Goal: Task Accomplishment & Management: Use online tool/utility

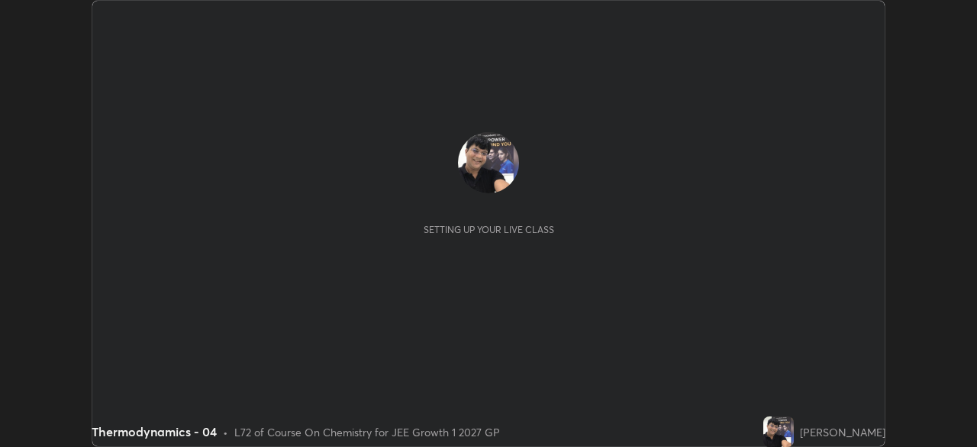
scroll to position [447, 977]
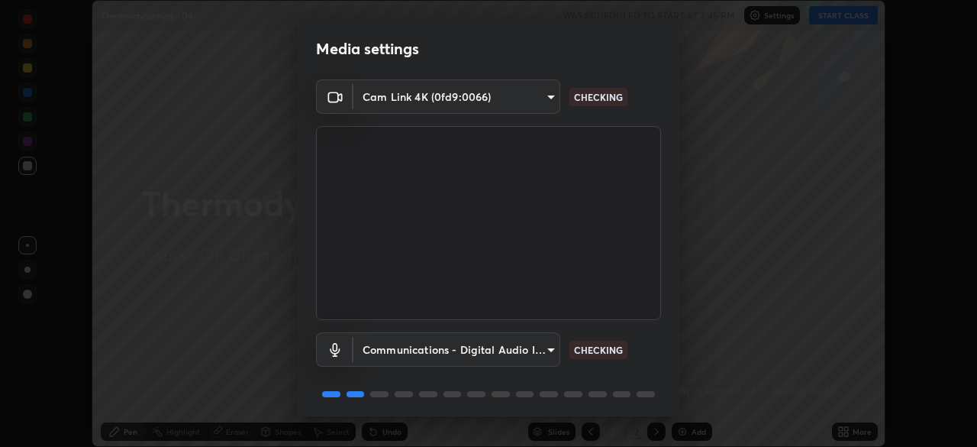
click at [548, 348] on body "Erase all Thermodynamics - 04 WAS SCHEDULED TO START AT 3:45 PM Settings START …" at bounding box center [488, 223] width 977 height 447
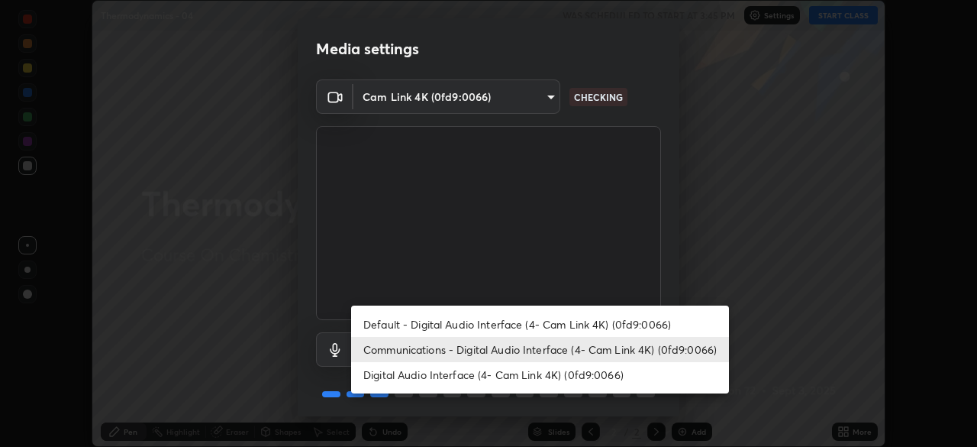
click at [553, 376] on li "Digital Audio Interface (4- Cam Link 4K) (0fd9:0066)" at bounding box center [540, 374] width 378 height 25
type input "e17c92aa16ab37c28b271ebebeb49827e755929928c113890b21bac34b1ba5a6"
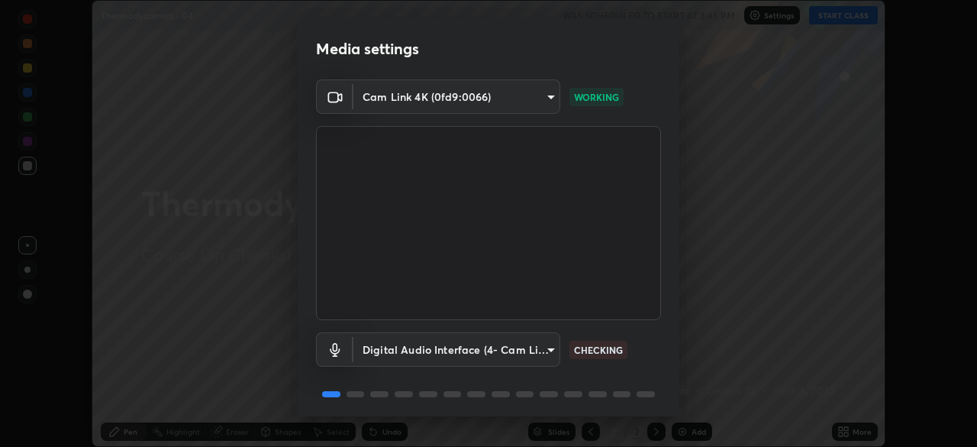
scroll to position [54, 0]
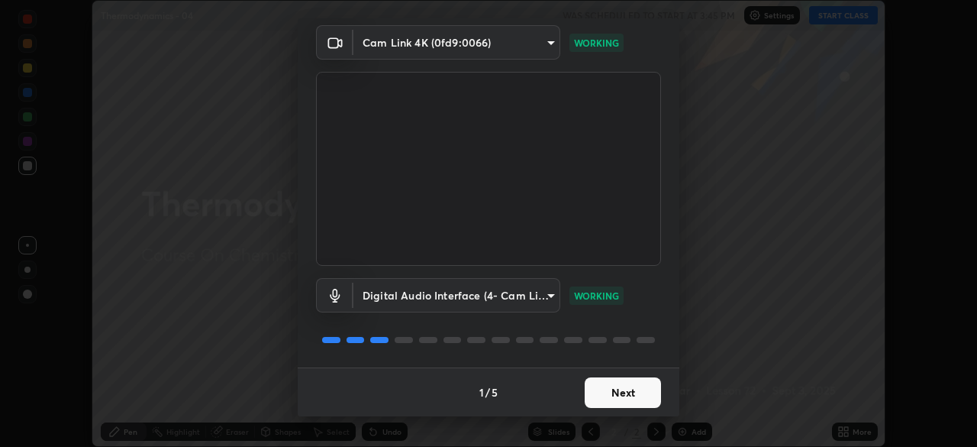
click at [628, 390] on button "Next" at bounding box center [623, 392] width 76 height 31
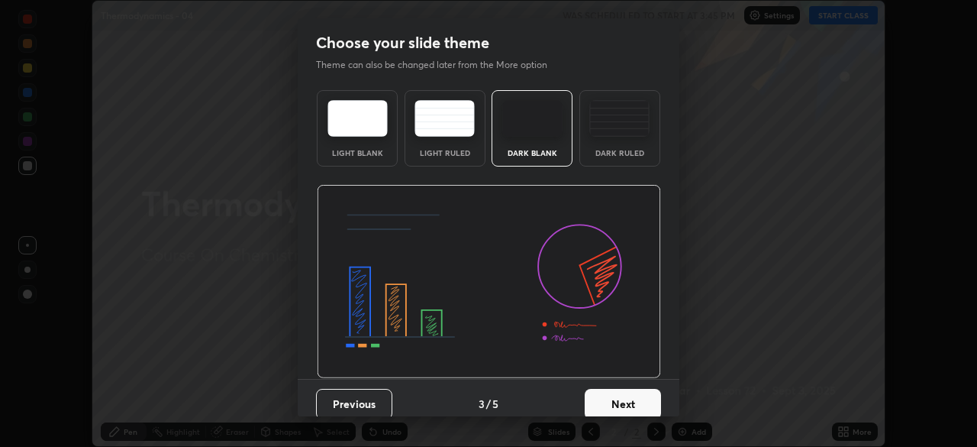
click at [633, 393] on button "Next" at bounding box center [623, 404] width 76 height 31
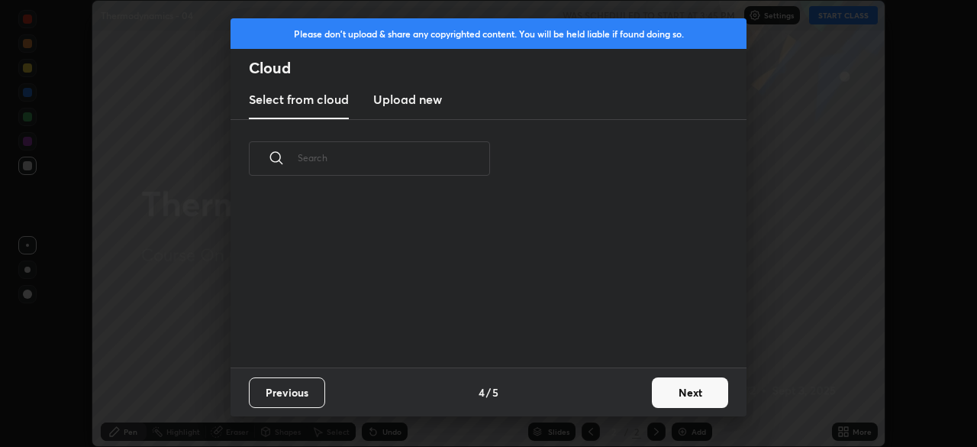
click at [679, 391] on button "Next" at bounding box center [690, 392] width 76 height 31
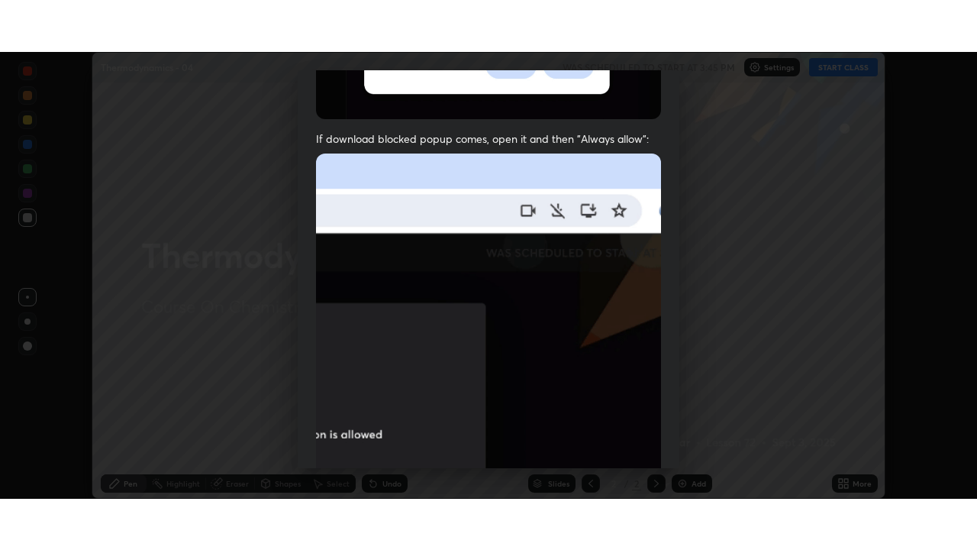
scroll to position [366, 0]
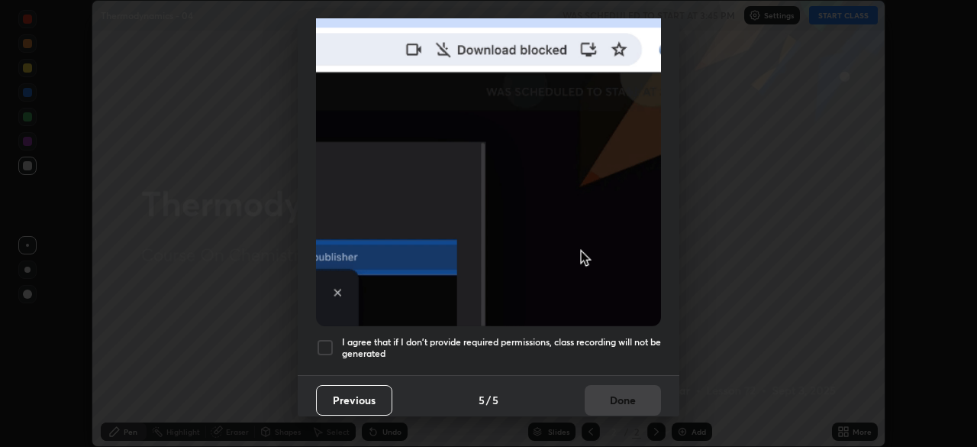
click at [326, 341] on div at bounding box center [325, 347] width 18 height 18
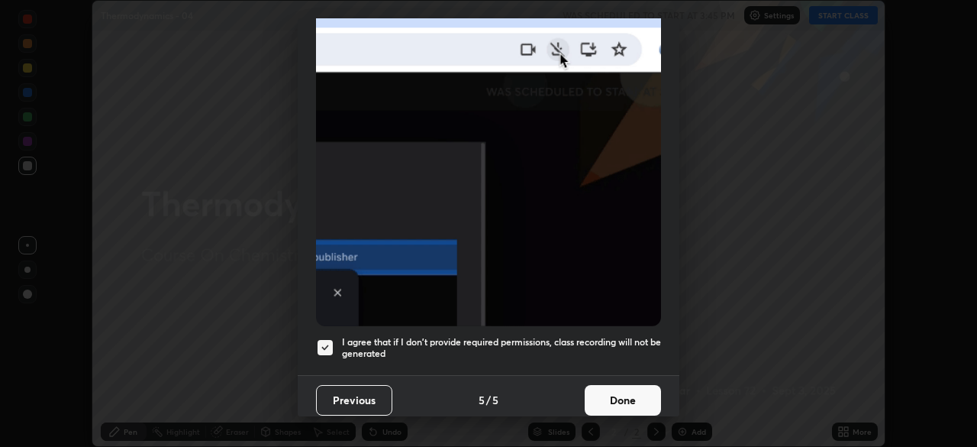
click at [616, 395] on button "Done" at bounding box center [623, 400] width 76 height 31
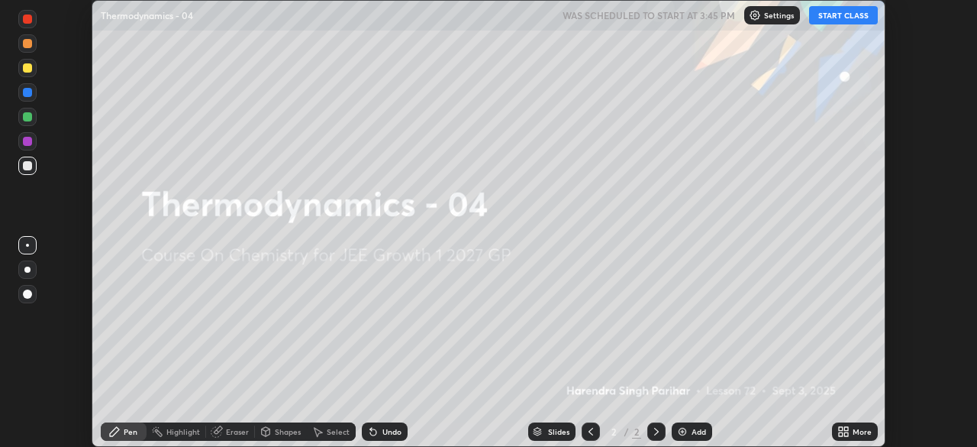
click at [842, 17] on button "START CLASS" at bounding box center [843, 15] width 69 height 18
click at [839, 429] on icon at bounding box center [841, 429] width 4 height 4
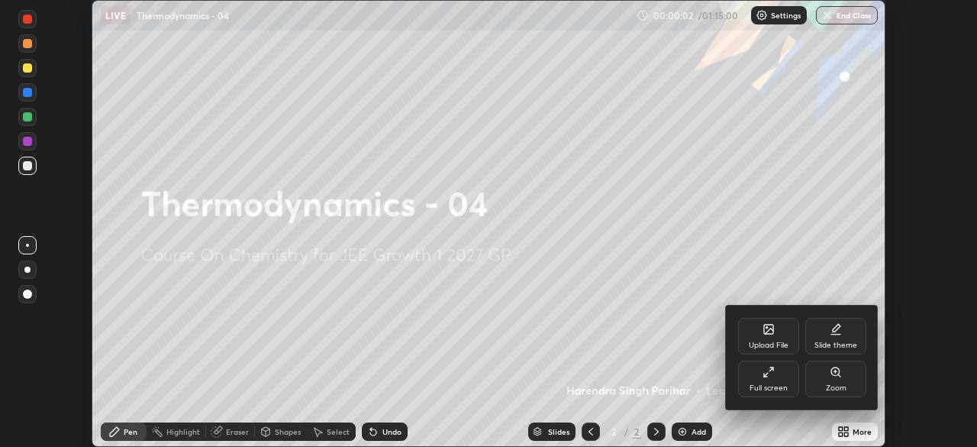
click at [767, 376] on icon at bounding box center [769, 372] width 12 height 12
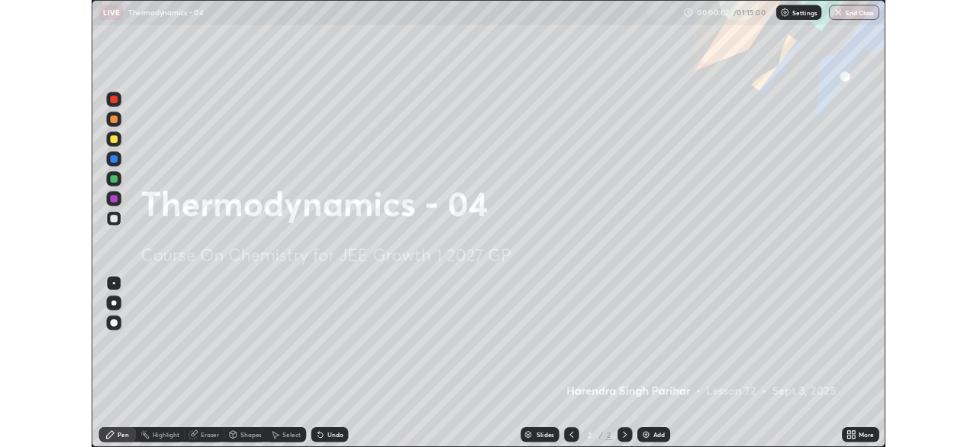
scroll to position [550, 977]
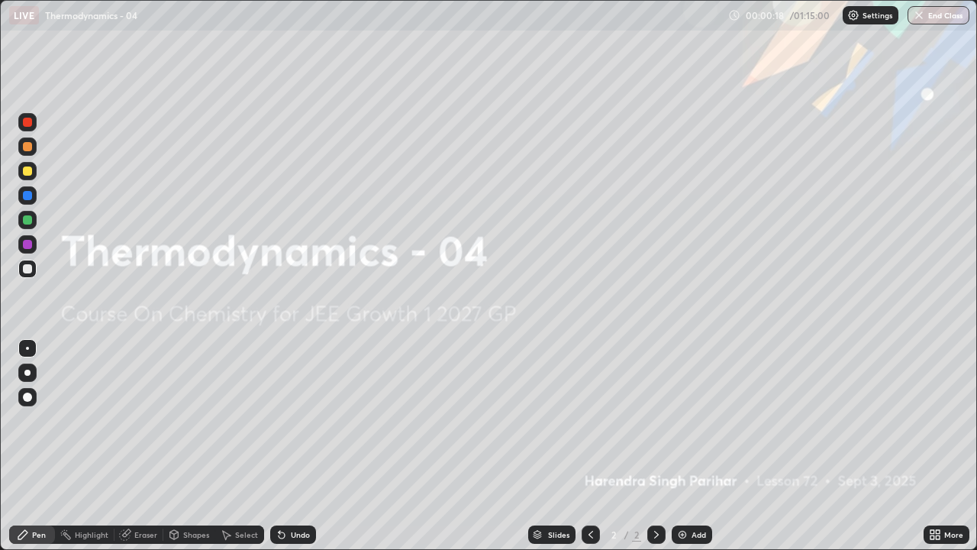
click at [682, 446] on img at bounding box center [682, 534] width 12 height 12
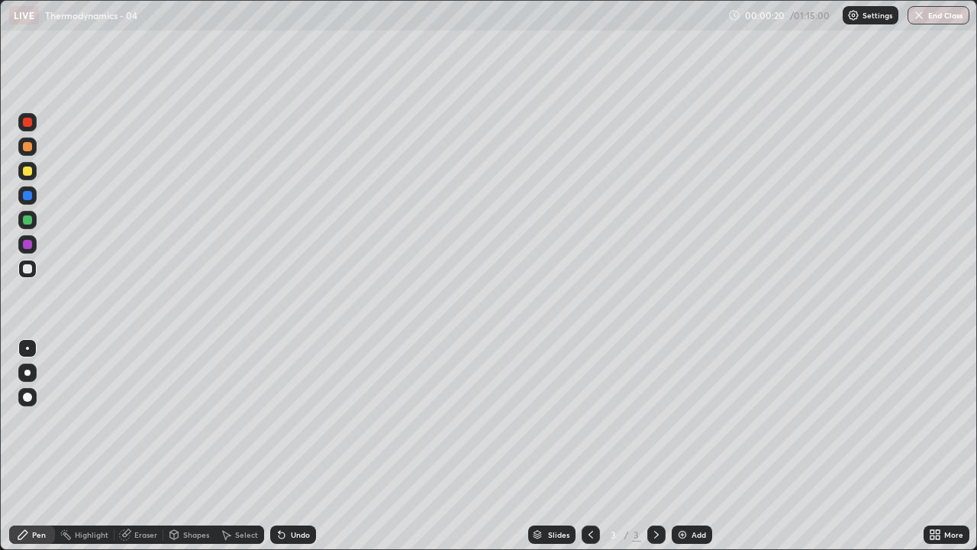
click at [21, 395] on div at bounding box center [27, 397] width 18 height 18
click at [936, 446] on icon at bounding box center [938, 532] width 4 height 4
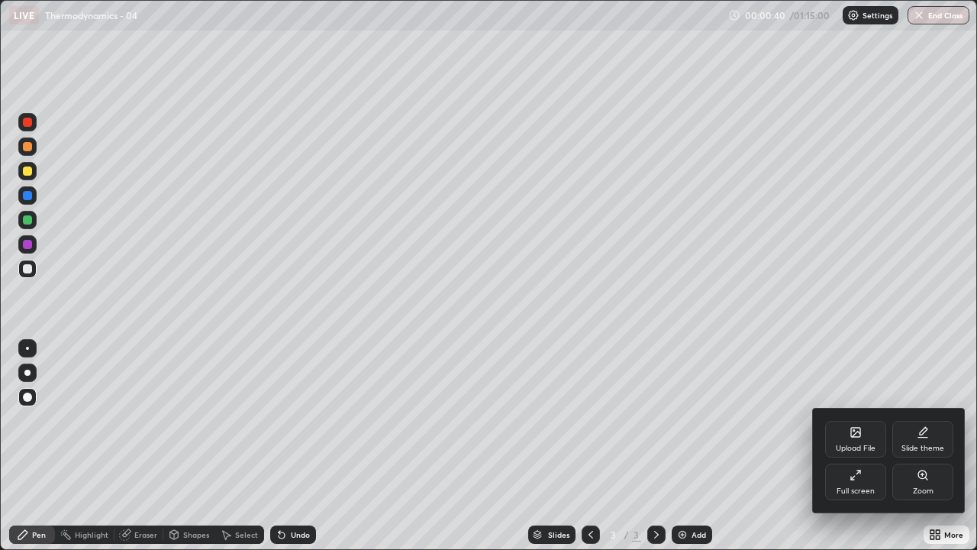
click at [857, 446] on div "Full screen" at bounding box center [855, 481] width 61 height 37
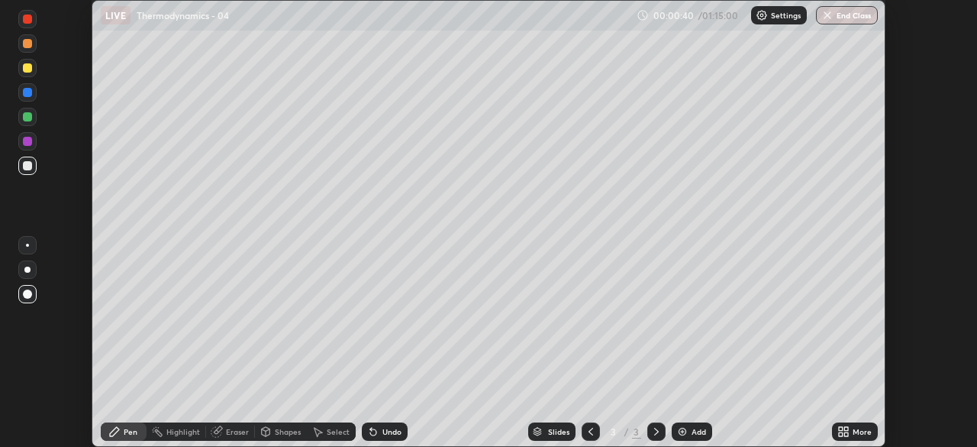
scroll to position [75881, 75351]
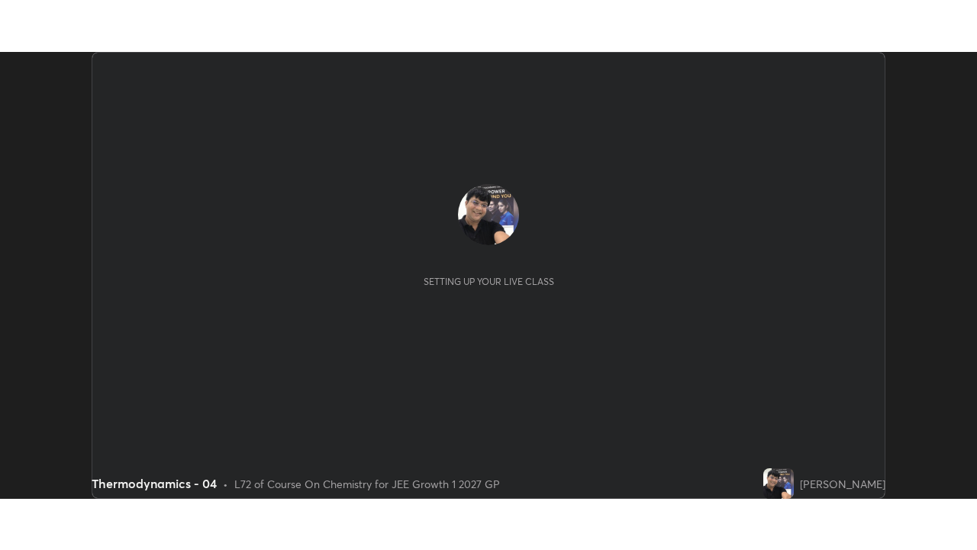
scroll to position [447, 977]
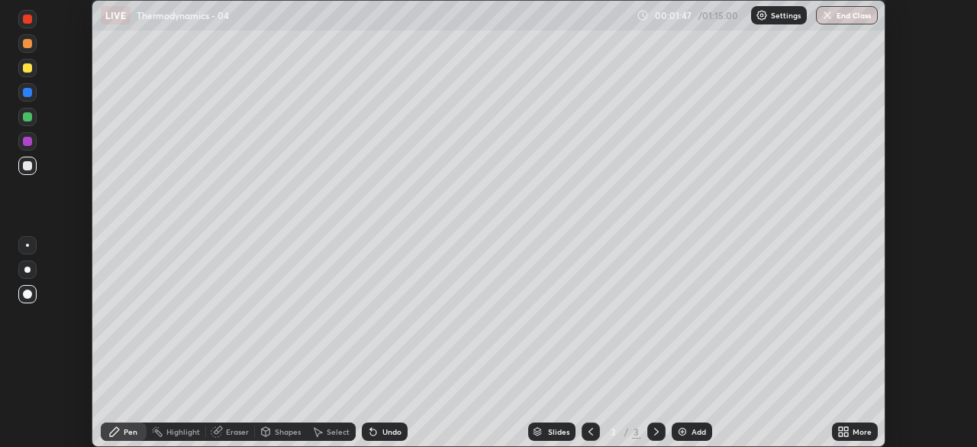
click at [845, 429] on icon at bounding box center [846, 429] width 4 height 4
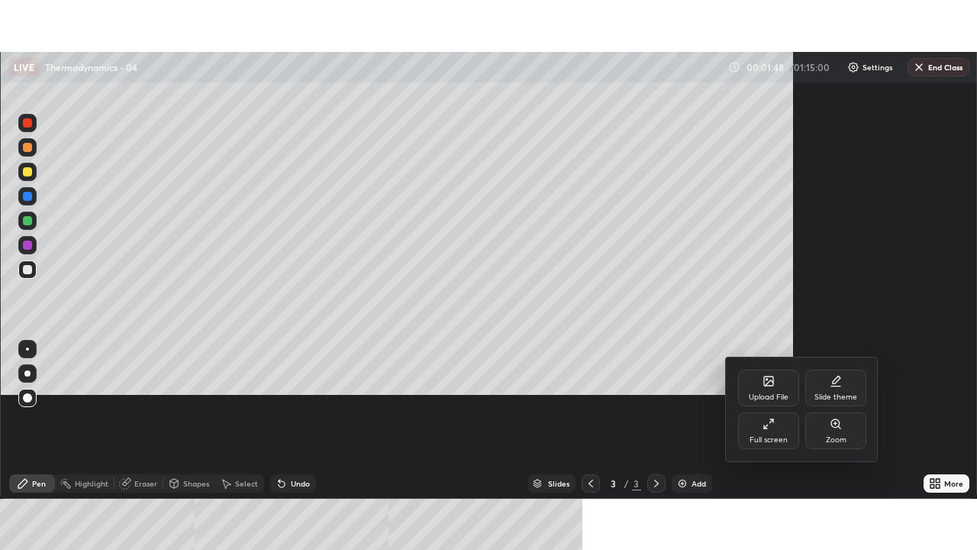
scroll to position [550, 977]
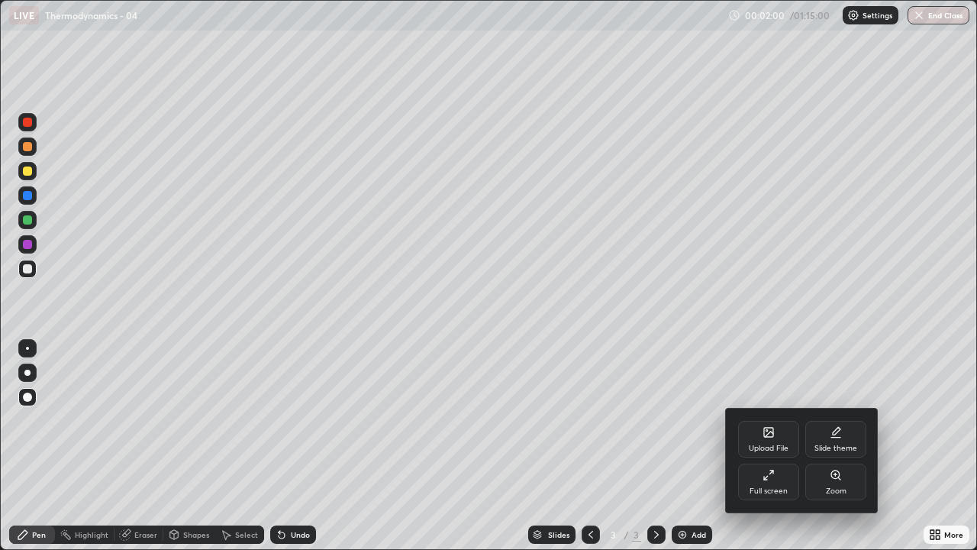
click at [28, 400] on div at bounding box center [488, 275] width 977 height 550
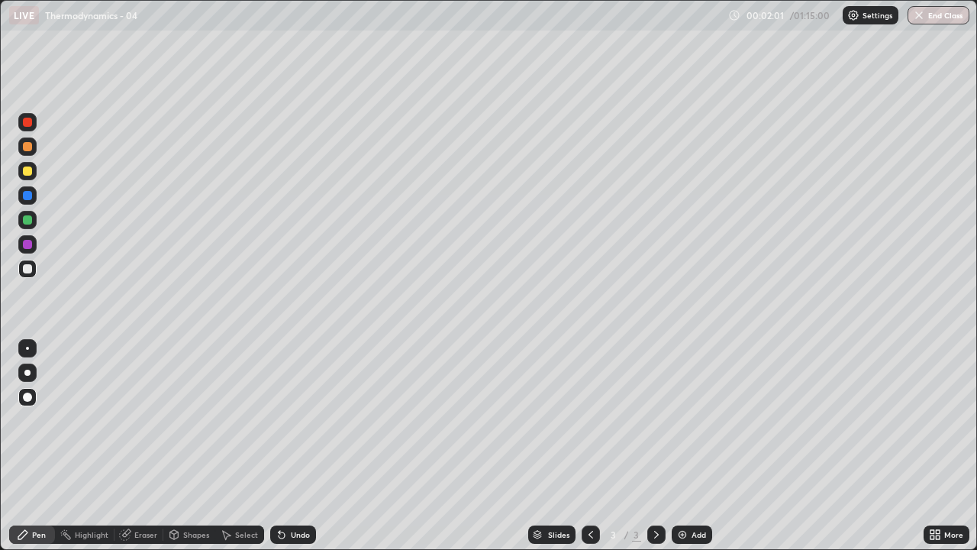
click at [27, 173] on div at bounding box center [27, 170] width 9 height 9
click at [26, 172] on div at bounding box center [27, 170] width 9 height 9
click at [28, 221] on div at bounding box center [27, 219] width 9 height 9
click at [31, 147] on div at bounding box center [27, 146] width 9 height 9
click at [283, 446] on icon at bounding box center [282, 534] width 12 height 12
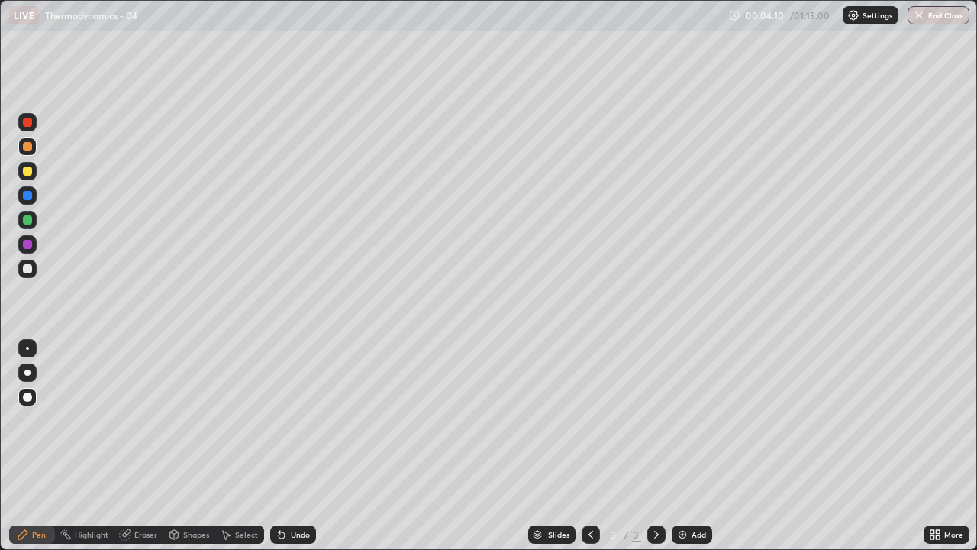
click at [25, 263] on div at bounding box center [27, 269] width 18 height 18
click at [686, 446] on img at bounding box center [682, 534] width 12 height 12
click at [28, 174] on div at bounding box center [27, 170] width 9 height 9
click at [591, 446] on icon at bounding box center [591, 534] width 12 height 12
click at [592, 446] on icon at bounding box center [591, 534] width 12 height 12
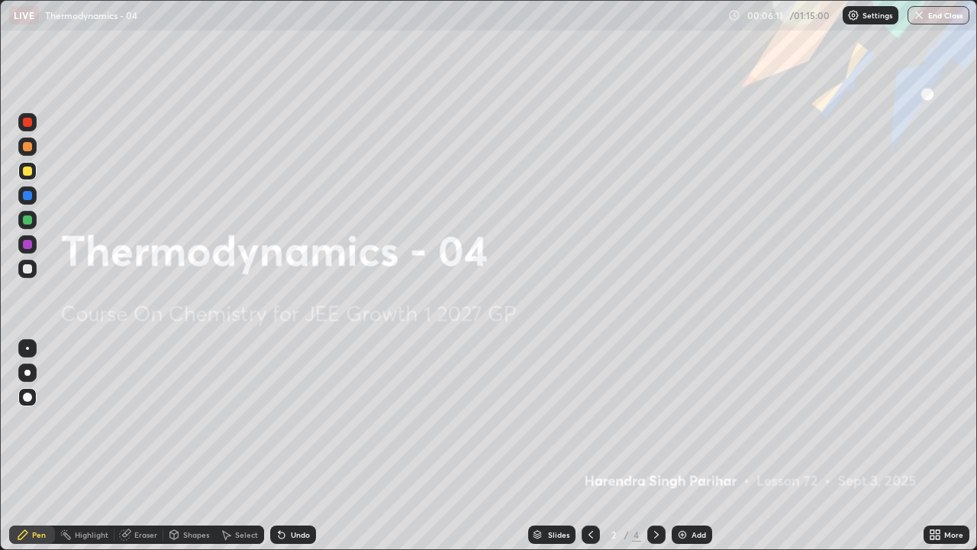
click at [682, 446] on img at bounding box center [682, 534] width 12 height 12
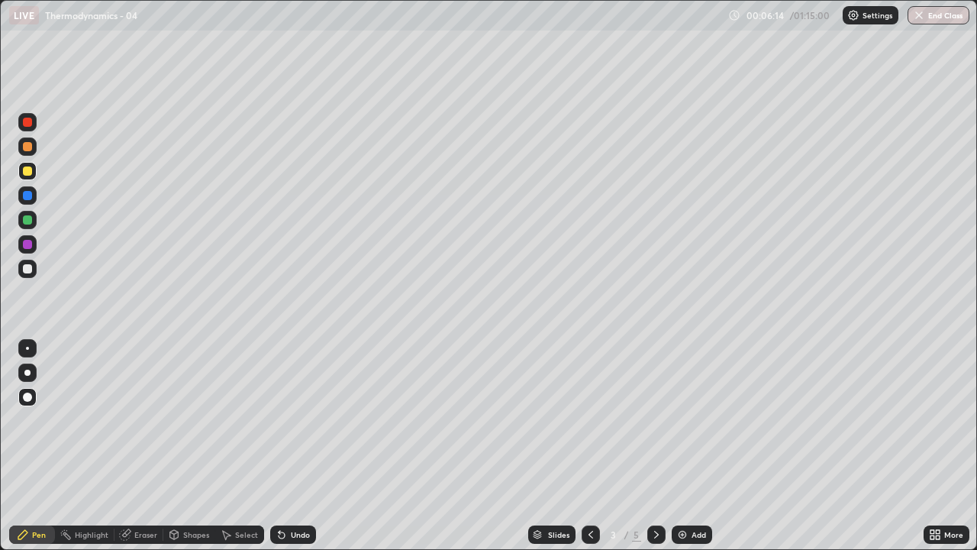
click at [25, 174] on div at bounding box center [27, 170] width 9 height 9
click at [35, 152] on div at bounding box center [27, 146] width 18 height 18
click at [31, 221] on div at bounding box center [27, 219] width 9 height 9
click at [27, 150] on div at bounding box center [27, 146] width 9 height 9
click at [27, 247] on div at bounding box center [27, 244] width 9 height 9
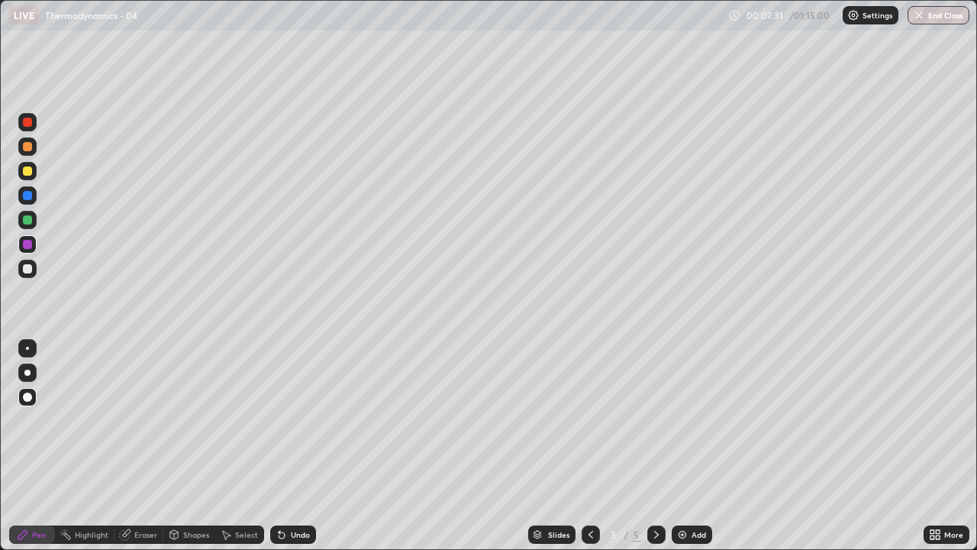
click at [26, 150] on div at bounding box center [27, 146] width 9 height 9
click at [31, 241] on div at bounding box center [27, 244] width 9 height 9
click at [27, 170] on div at bounding box center [27, 170] width 9 height 9
click at [29, 269] on div at bounding box center [27, 268] width 9 height 9
click at [26, 170] on div at bounding box center [27, 170] width 9 height 9
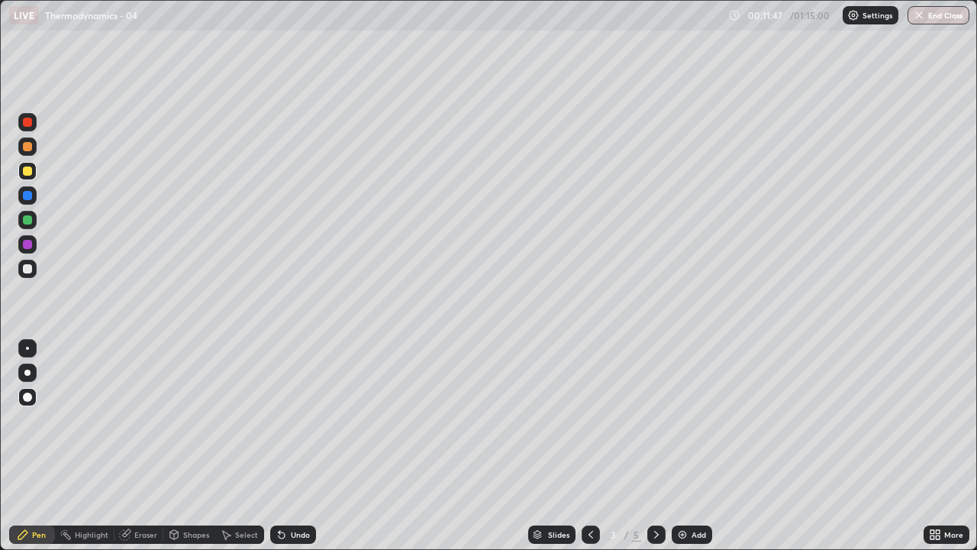
click at [676, 446] on img at bounding box center [682, 534] width 12 height 12
click at [198, 446] on div "Shapes" at bounding box center [196, 534] width 26 height 8
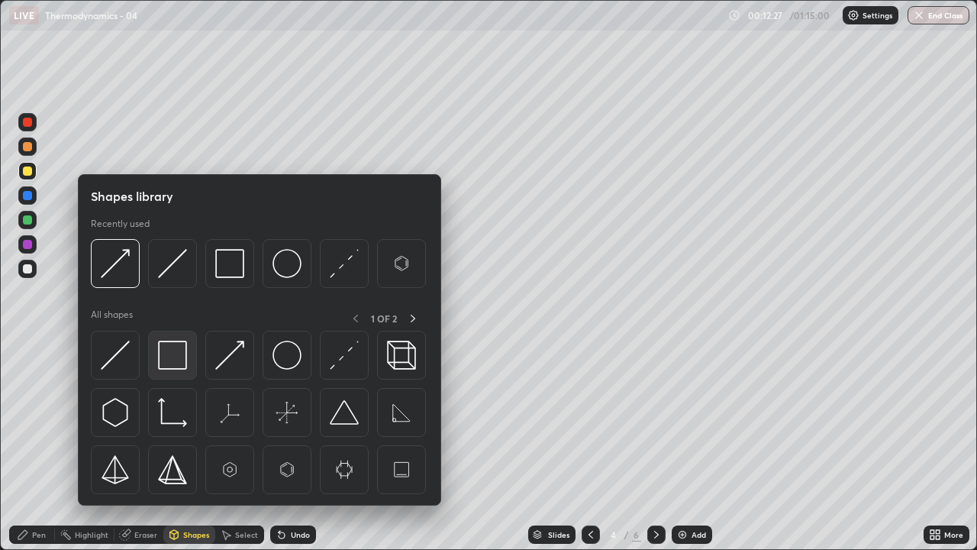
click at [179, 350] on img at bounding box center [172, 354] width 29 height 29
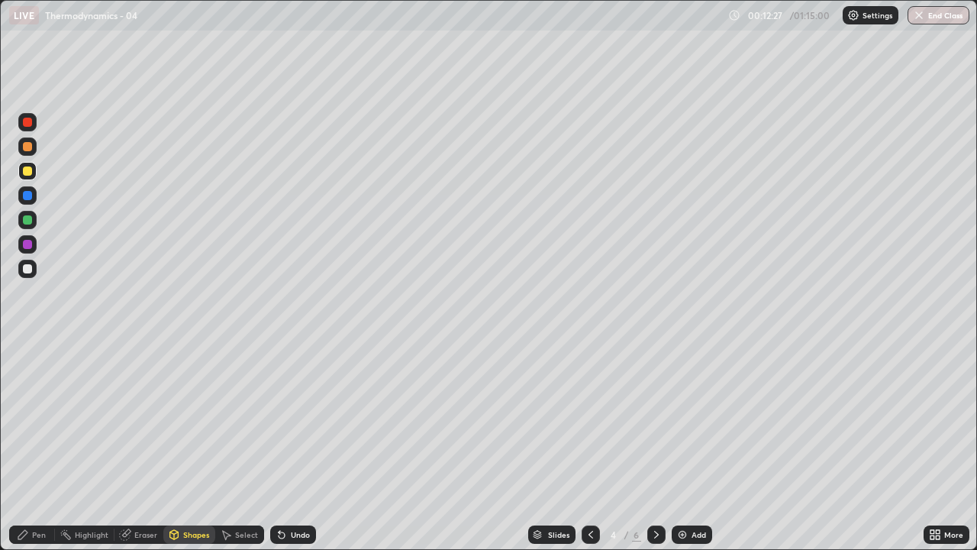
click at [28, 240] on div at bounding box center [27, 244] width 9 height 9
click at [590, 446] on icon at bounding box center [590, 534] width 5 height 8
click at [25, 143] on div at bounding box center [27, 146] width 9 height 9
click at [279, 446] on icon at bounding box center [280, 531] width 2 height 2
click at [43, 446] on div "Pen" at bounding box center [39, 534] width 14 height 8
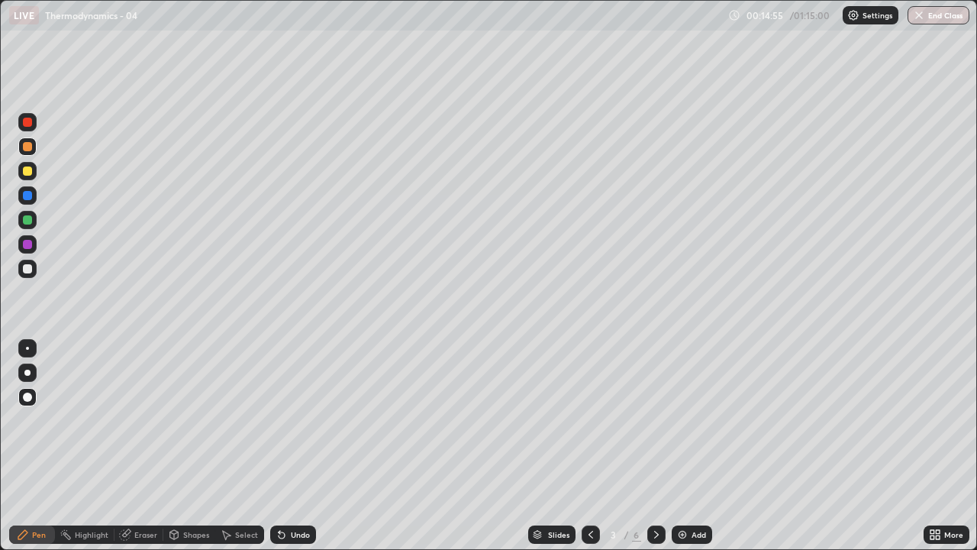
click at [685, 446] on img at bounding box center [682, 534] width 12 height 12
click at [199, 446] on div "Shapes" at bounding box center [196, 534] width 26 height 8
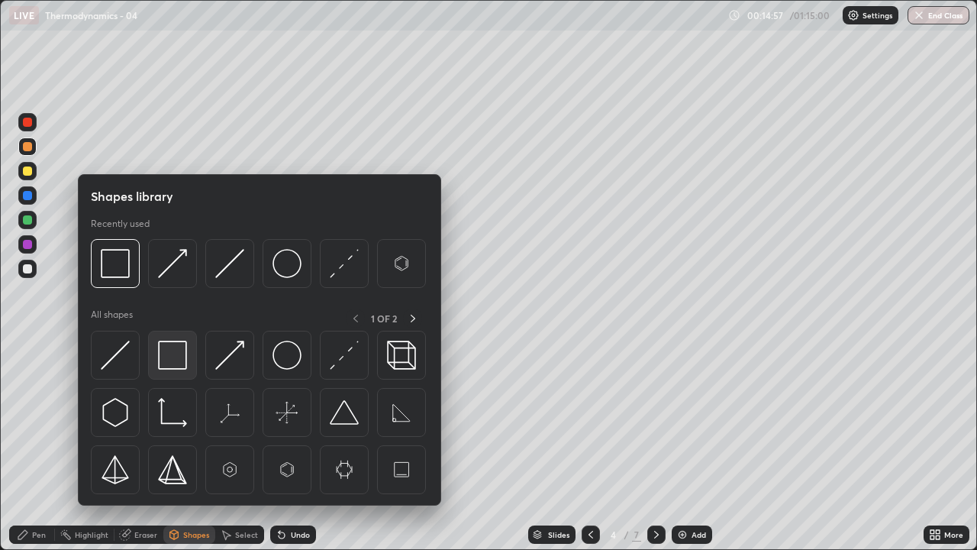
click at [173, 352] on img at bounding box center [172, 354] width 29 height 29
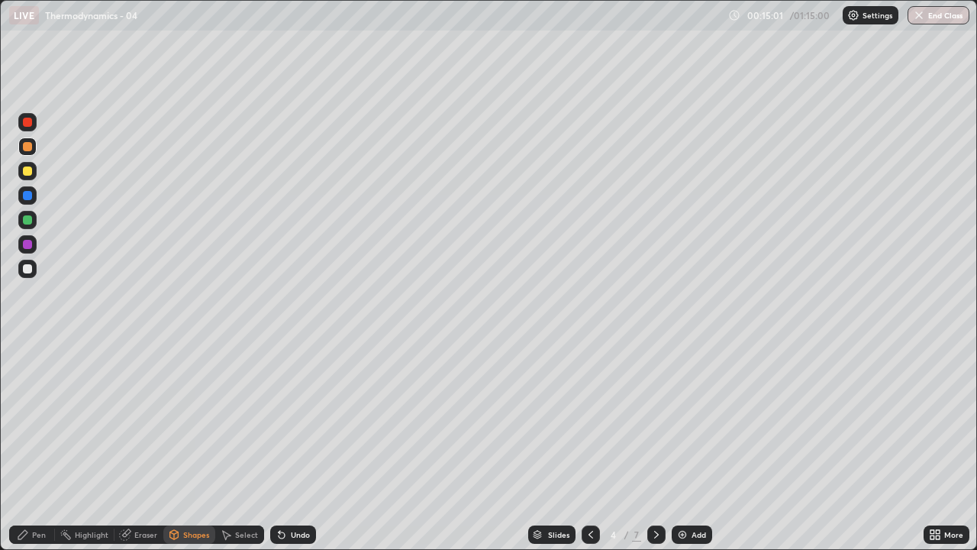
click at [284, 446] on icon at bounding box center [282, 534] width 12 height 12
click at [282, 446] on icon at bounding box center [282, 534] width 12 height 12
click at [34, 446] on div "Pen" at bounding box center [32, 534] width 46 height 18
click at [27, 173] on div at bounding box center [27, 170] width 9 height 9
click at [27, 218] on div at bounding box center [27, 219] width 9 height 9
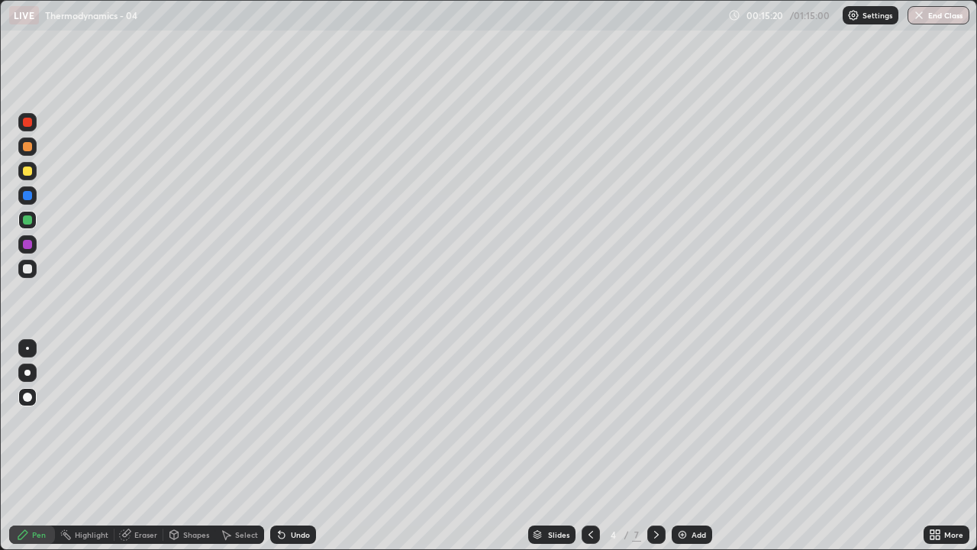
click at [29, 147] on div at bounding box center [27, 146] width 9 height 9
click at [31, 217] on div at bounding box center [27, 219] width 9 height 9
click at [30, 171] on div at bounding box center [27, 170] width 9 height 9
click at [25, 221] on div at bounding box center [27, 219] width 9 height 9
click at [27, 146] on div at bounding box center [27, 146] width 9 height 9
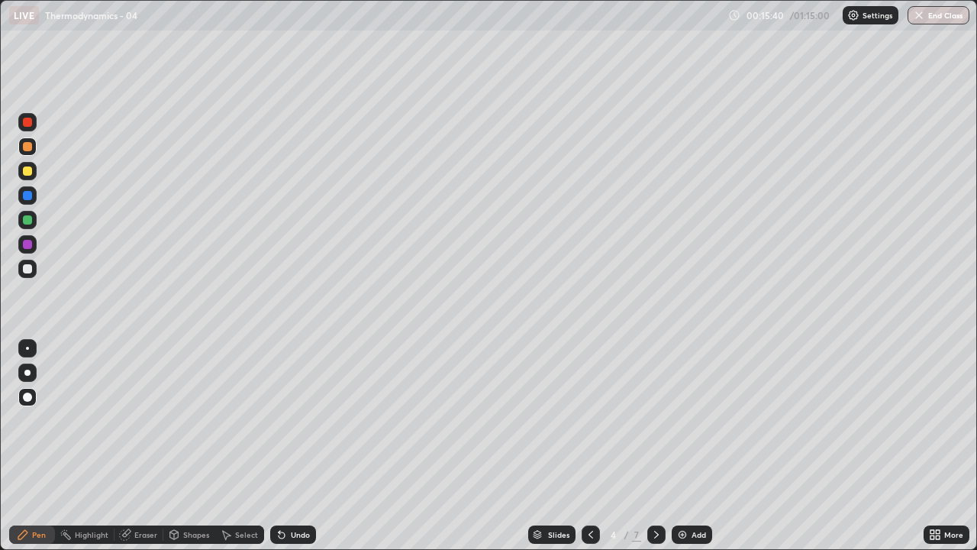
click at [23, 198] on div at bounding box center [27, 195] width 9 height 9
click at [27, 193] on div at bounding box center [27, 195] width 9 height 9
click at [25, 173] on div at bounding box center [27, 170] width 9 height 9
click at [26, 270] on div at bounding box center [27, 268] width 9 height 9
click at [279, 446] on icon at bounding box center [282, 535] width 6 height 6
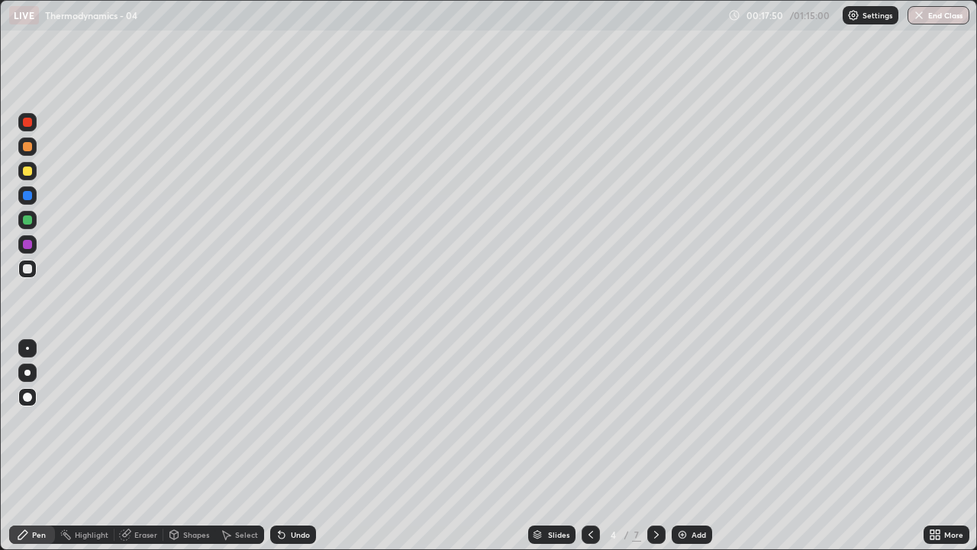
click at [30, 195] on div at bounding box center [27, 195] width 9 height 9
click at [590, 446] on icon at bounding box center [591, 534] width 12 height 12
click at [676, 446] on img at bounding box center [682, 534] width 12 height 12
click at [30, 268] on div at bounding box center [27, 268] width 9 height 9
click at [192, 446] on div "Shapes" at bounding box center [196, 534] width 26 height 8
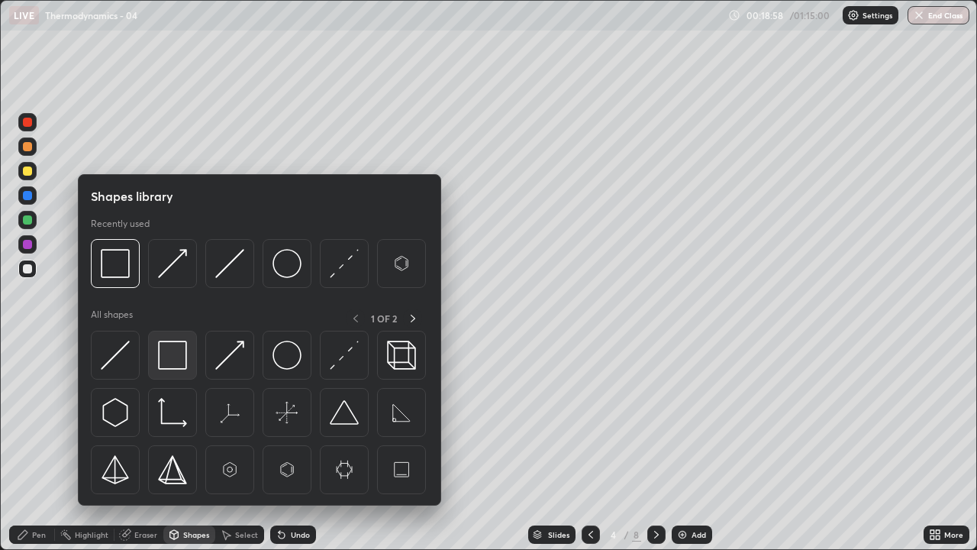
click at [169, 360] on img at bounding box center [172, 354] width 29 height 29
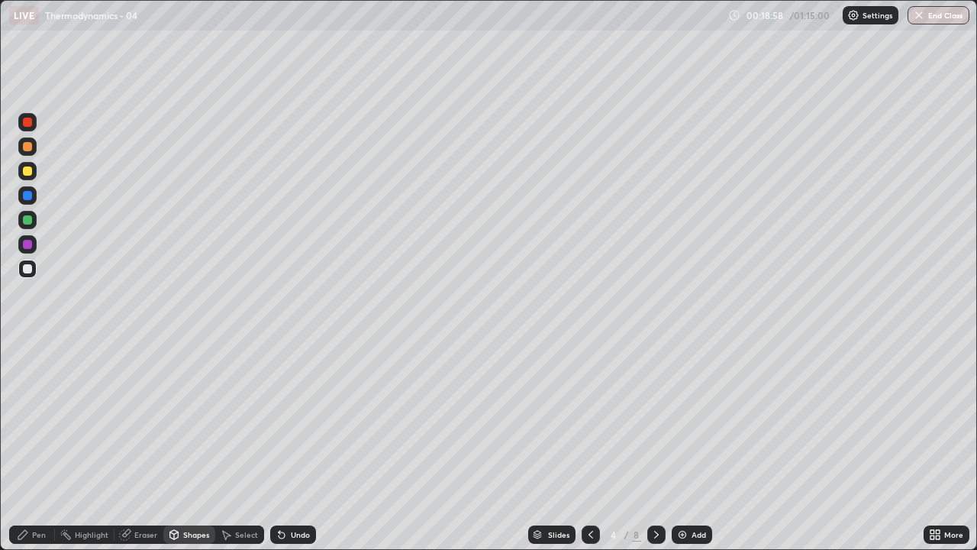
click at [26, 220] on div at bounding box center [27, 219] width 9 height 9
click at [44, 446] on div "Pen" at bounding box center [32, 534] width 46 height 18
click at [27, 267] on div at bounding box center [27, 268] width 9 height 9
click at [29, 172] on div at bounding box center [27, 170] width 9 height 9
click at [27, 219] on div at bounding box center [27, 219] width 9 height 9
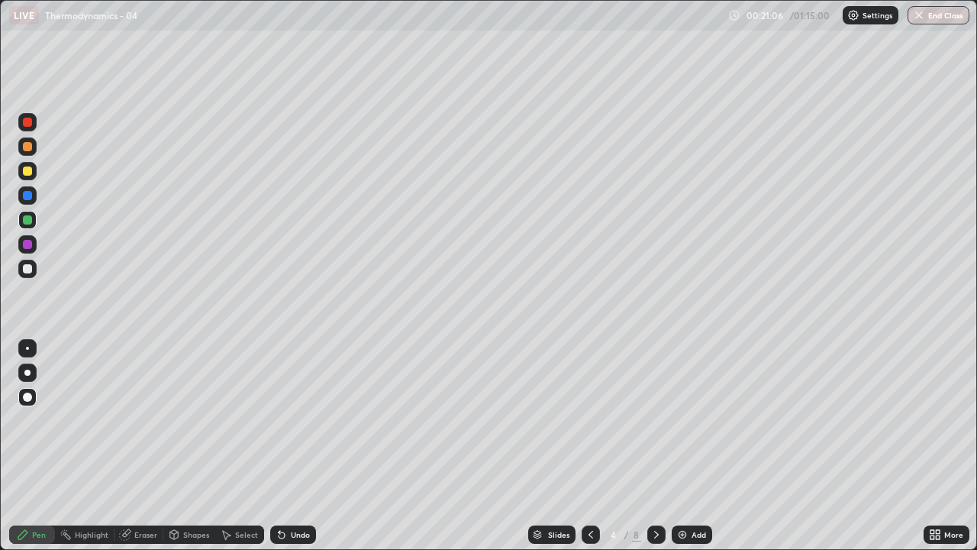
click at [27, 149] on div at bounding box center [27, 146] width 9 height 9
click at [25, 217] on div at bounding box center [27, 219] width 9 height 9
click at [26, 243] on div at bounding box center [27, 244] width 9 height 9
click at [192, 446] on div "Shapes" at bounding box center [196, 534] width 26 height 8
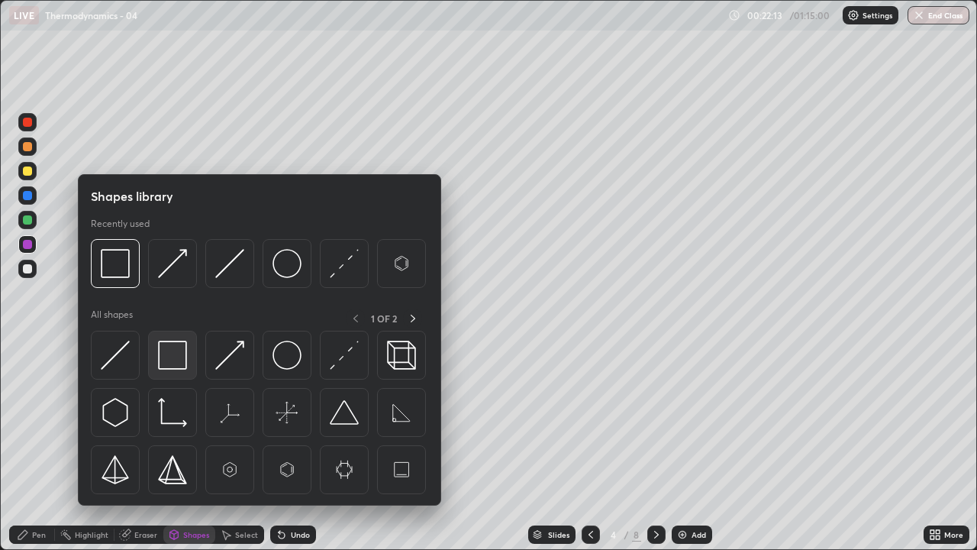
click at [173, 353] on img at bounding box center [172, 354] width 29 height 29
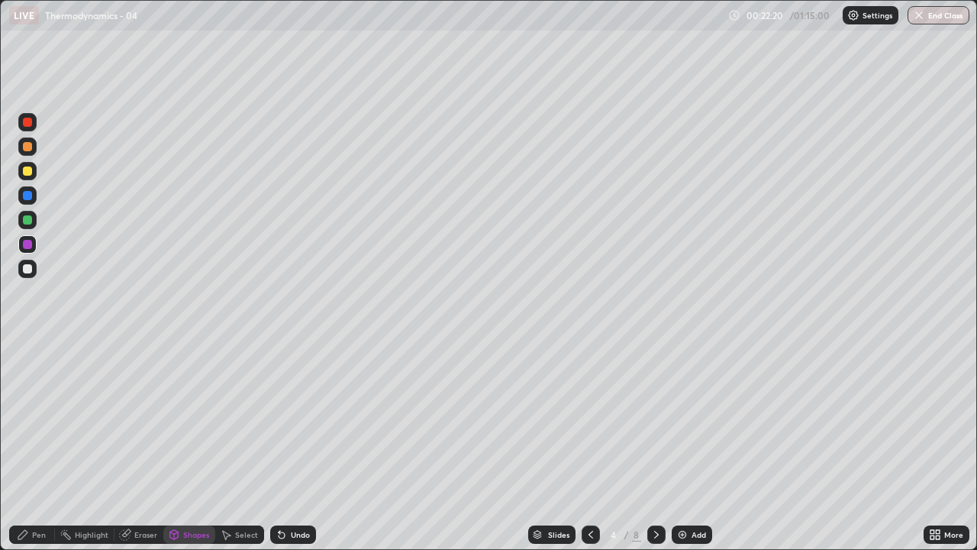
click at [41, 446] on div "Pen" at bounding box center [39, 534] width 14 height 8
click at [680, 446] on img at bounding box center [682, 534] width 12 height 12
click at [27, 267] on div at bounding box center [27, 268] width 9 height 9
click at [589, 446] on icon at bounding box center [591, 534] width 12 height 12
click at [683, 446] on img at bounding box center [682, 534] width 12 height 12
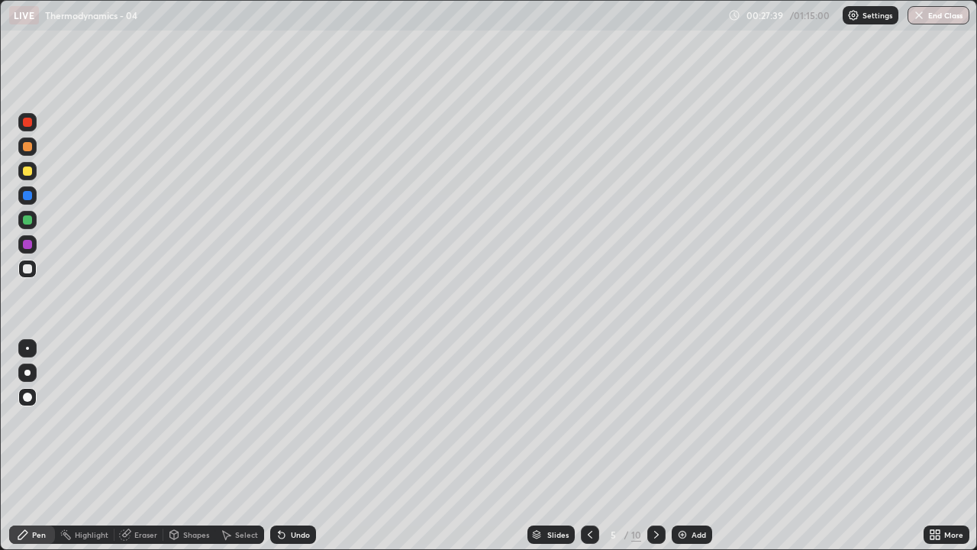
click at [29, 170] on div at bounding box center [27, 170] width 9 height 9
click at [279, 446] on icon at bounding box center [282, 535] width 6 height 6
click at [281, 446] on icon at bounding box center [282, 535] width 6 height 6
click at [282, 446] on icon at bounding box center [282, 535] width 6 height 6
click at [283, 446] on icon at bounding box center [282, 534] width 12 height 12
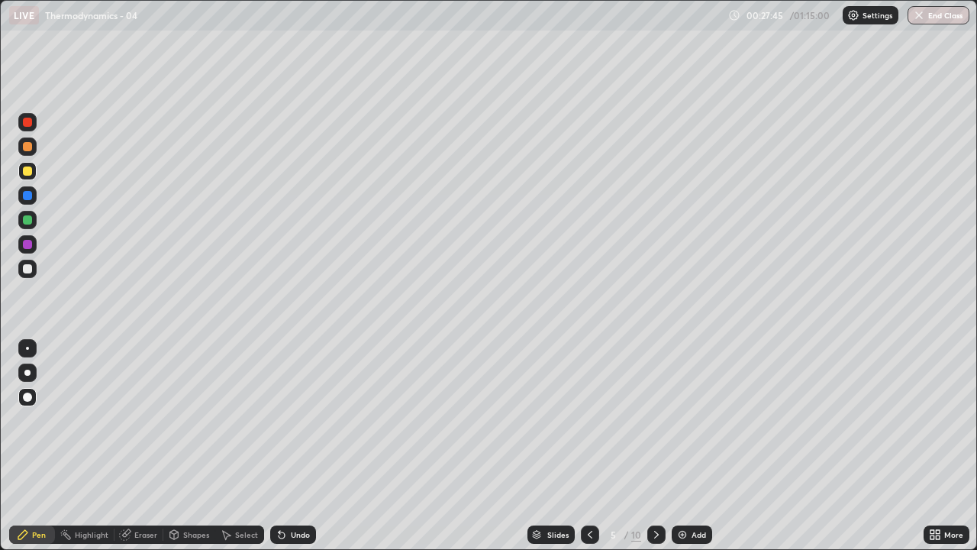
click at [284, 446] on icon at bounding box center [282, 534] width 12 height 12
click at [29, 149] on div at bounding box center [27, 146] width 9 height 9
click at [195, 446] on div "Shapes" at bounding box center [196, 534] width 26 height 8
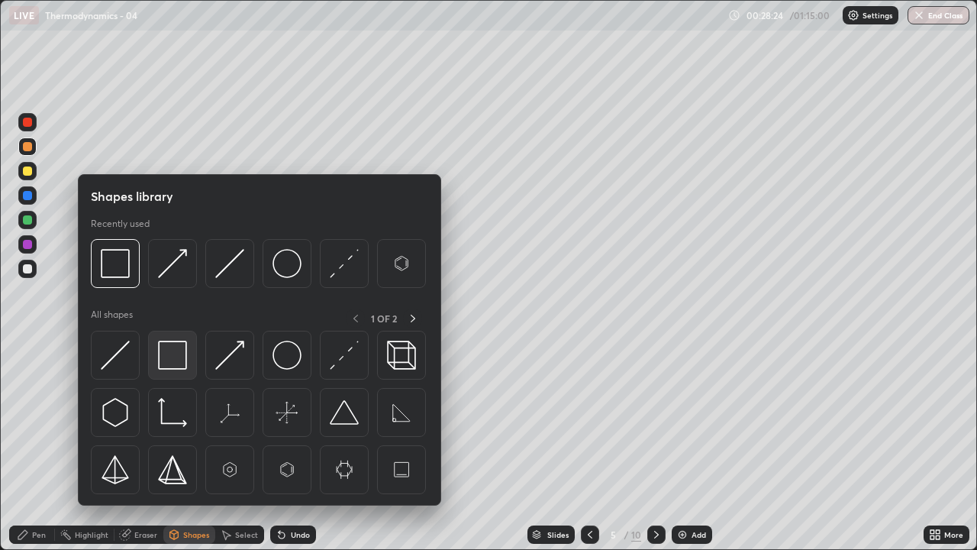
click at [172, 350] on img at bounding box center [172, 354] width 29 height 29
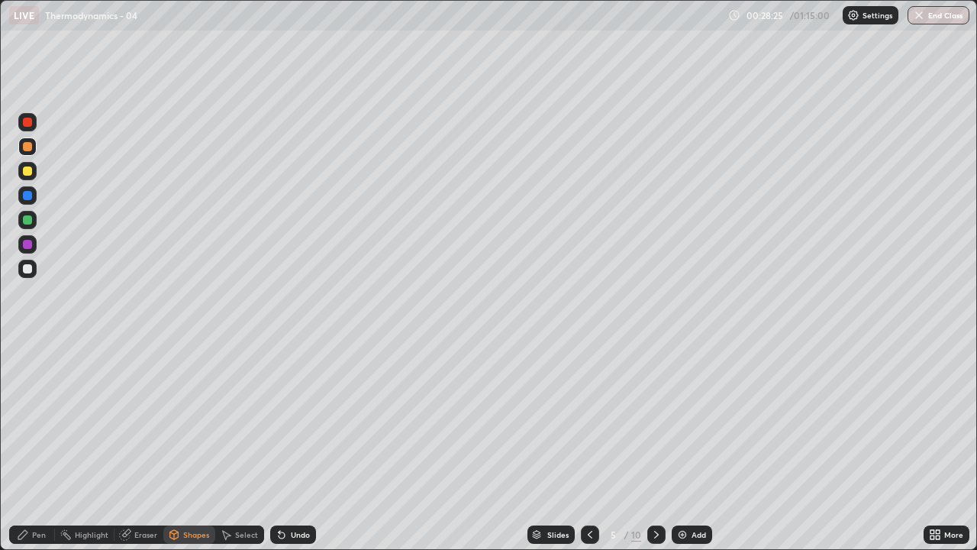
click at [25, 242] on div at bounding box center [27, 244] width 9 height 9
click at [37, 446] on div "Pen" at bounding box center [39, 534] width 14 height 8
click at [29, 226] on div at bounding box center [27, 220] width 18 height 18
click at [656, 446] on icon at bounding box center [656, 534] width 12 height 12
click at [28, 269] on div at bounding box center [27, 268] width 9 height 9
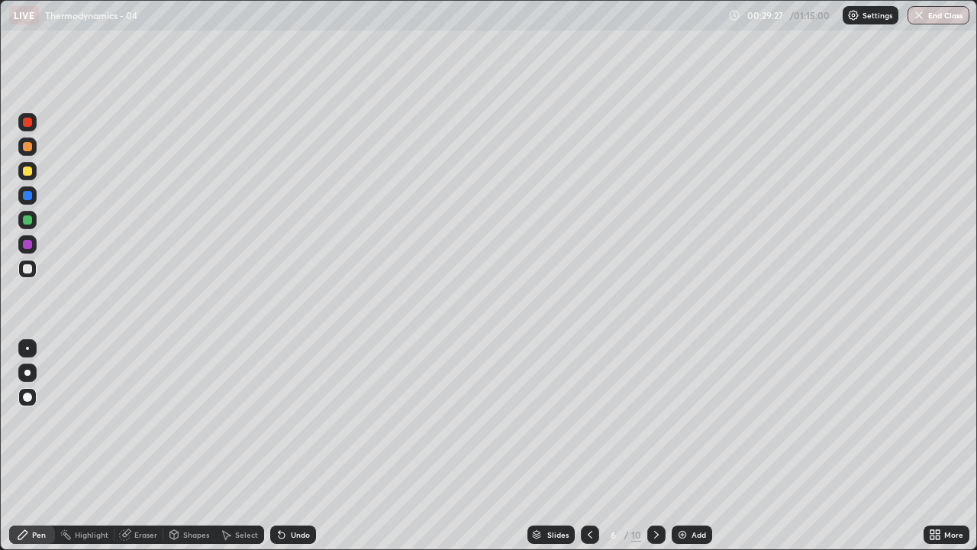
click at [27, 173] on div at bounding box center [27, 170] width 9 height 9
click at [591, 446] on icon at bounding box center [590, 534] width 12 height 12
click at [589, 446] on icon at bounding box center [590, 534] width 5 height 8
click at [656, 446] on icon at bounding box center [656, 534] width 5 height 8
click at [655, 446] on icon at bounding box center [656, 534] width 12 height 12
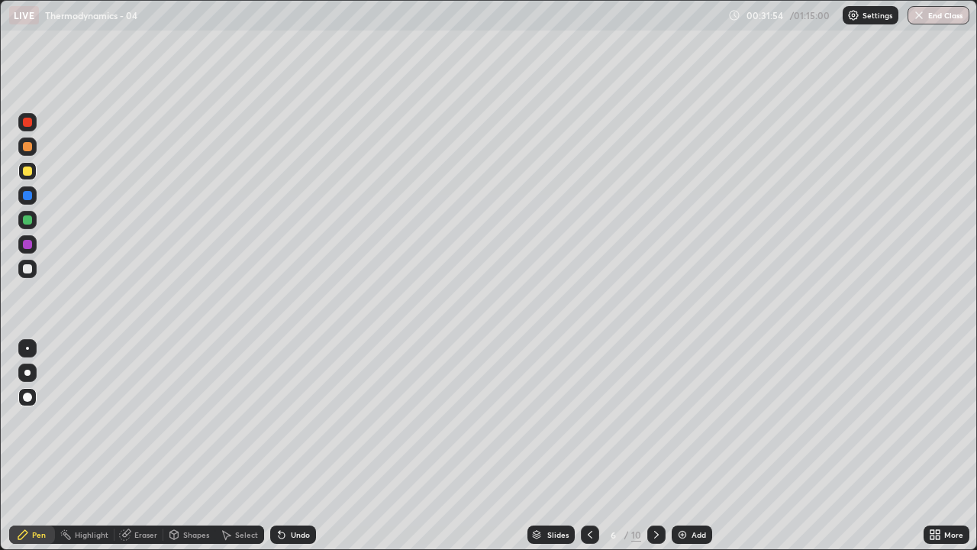
click at [24, 169] on div at bounding box center [27, 170] width 9 height 9
click at [26, 146] on div at bounding box center [27, 146] width 9 height 9
click at [25, 266] on div at bounding box center [27, 268] width 9 height 9
click at [25, 172] on div at bounding box center [27, 170] width 9 height 9
click at [27, 148] on div at bounding box center [27, 146] width 9 height 9
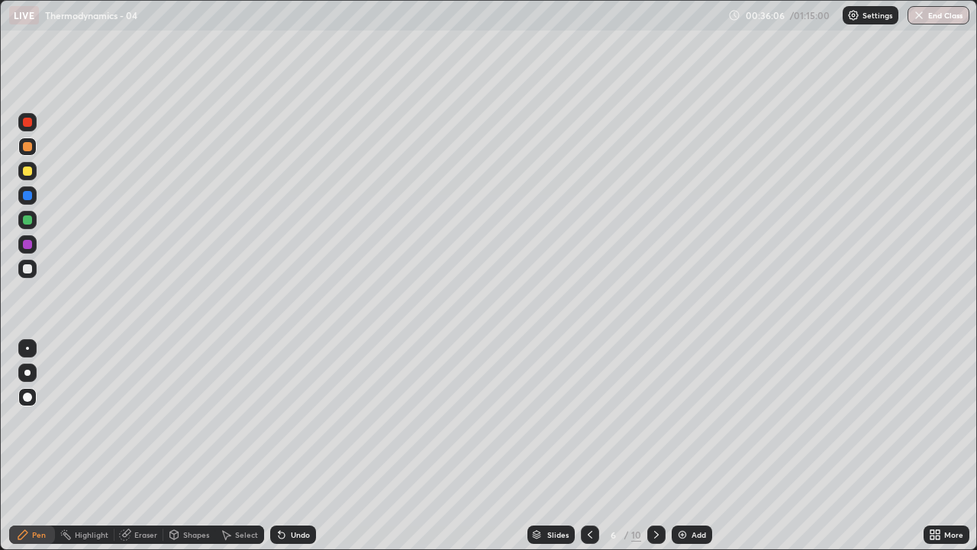
click at [146, 446] on div "Eraser" at bounding box center [145, 534] width 23 height 8
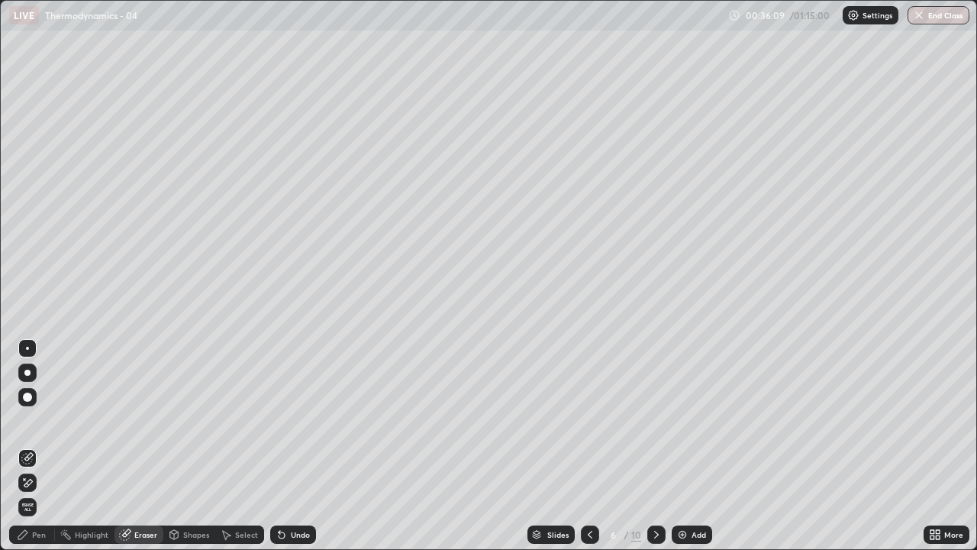
click at [41, 446] on div "Pen" at bounding box center [39, 534] width 14 height 8
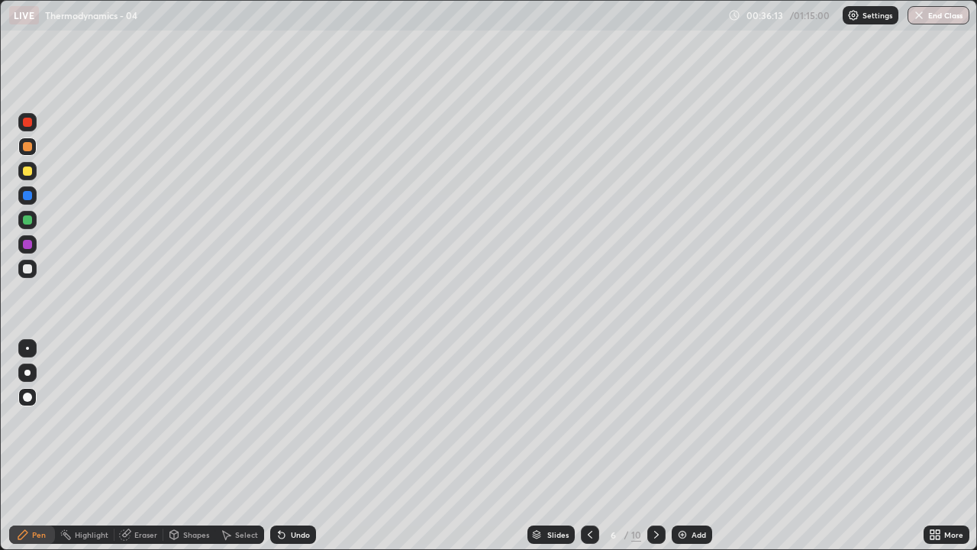
click at [150, 446] on div "Eraser" at bounding box center [145, 534] width 23 height 8
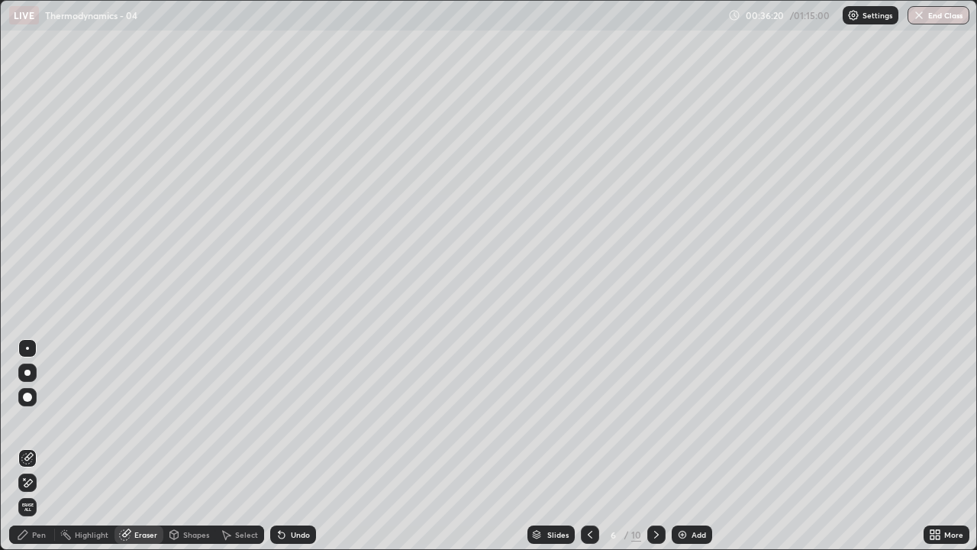
click at [42, 446] on div "Pen" at bounding box center [39, 534] width 14 height 8
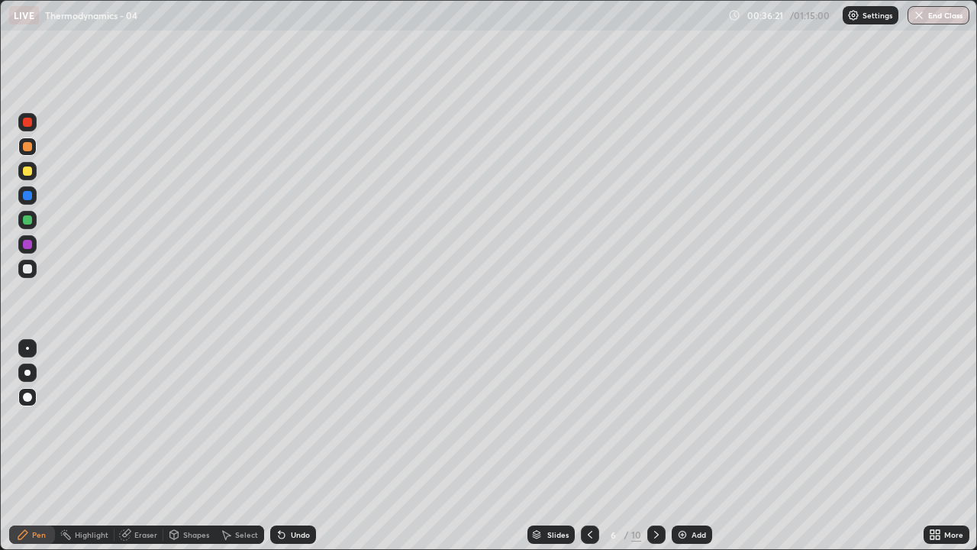
click at [25, 169] on div at bounding box center [27, 170] width 9 height 9
click at [29, 221] on div at bounding box center [27, 219] width 9 height 9
click at [680, 446] on img at bounding box center [682, 534] width 12 height 12
click at [24, 176] on div at bounding box center [27, 171] width 18 height 18
click at [29, 269] on div at bounding box center [27, 268] width 9 height 9
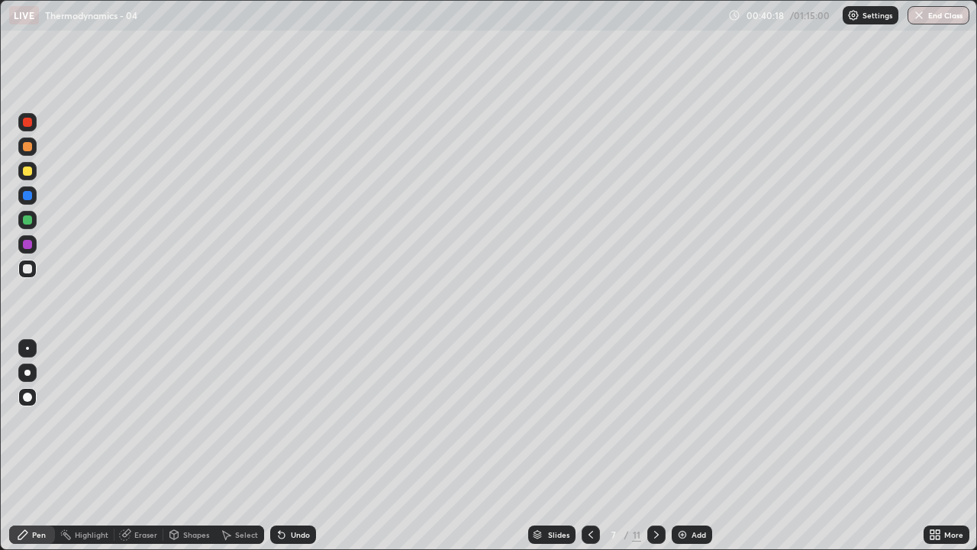
click at [32, 170] on div at bounding box center [27, 171] width 18 height 18
click at [194, 446] on div "Shapes" at bounding box center [196, 534] width 26 height 8
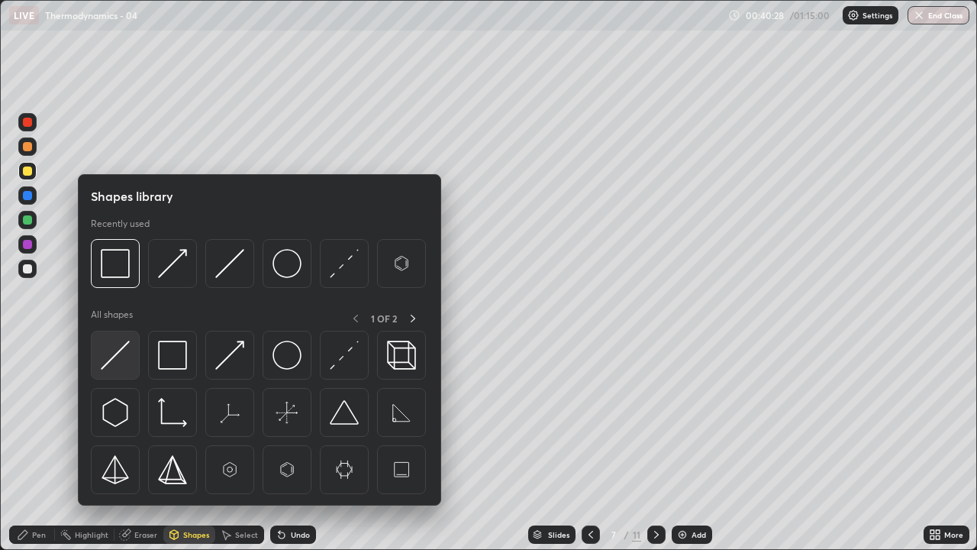
click at [125, 354] on img at bounding box center [115, 354] width 29 height 29
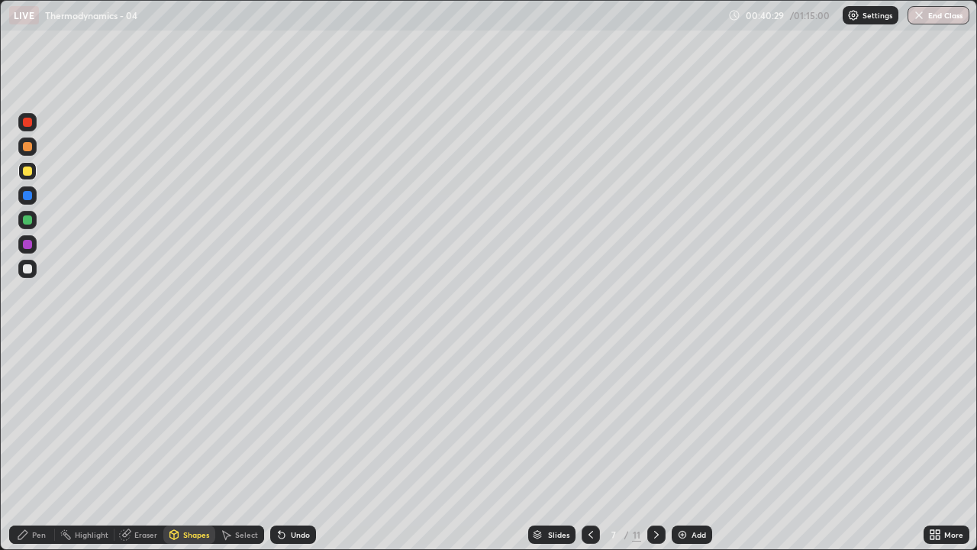
click at [30, 245] on div at bounding box center [27, 244] width 9 height 9
click at [36, 446] on div "Pen" at bounding box center [39, 534] width 14 height 8
click at [29, 268] on div at bounding box center [27, 268] width 9 height 9
click at [27, 218] on div at bounding box center [27, 219] width 9 height 9
click at [650, 446] on icon at bounding box center [656, 534] width 12 height 12
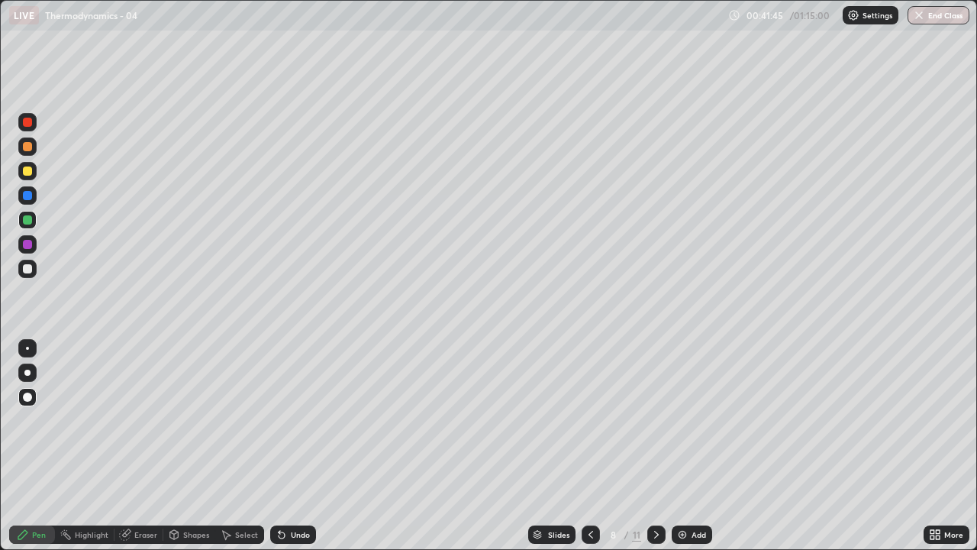
click at [590, 446] on icon at bounding box center [591, 534] width 12 height 12
click at [685, 446] on img at bounding box center [682, 534] width 12 height 12
click at [25, 269] on div at bounding box center [27, 268] width 9 height 9
click at [26, 173] on div at bounding box center [27, 170] width 9 height 9
click at [26, 273] on div at bounding box center [27, 269] width 18 height 18
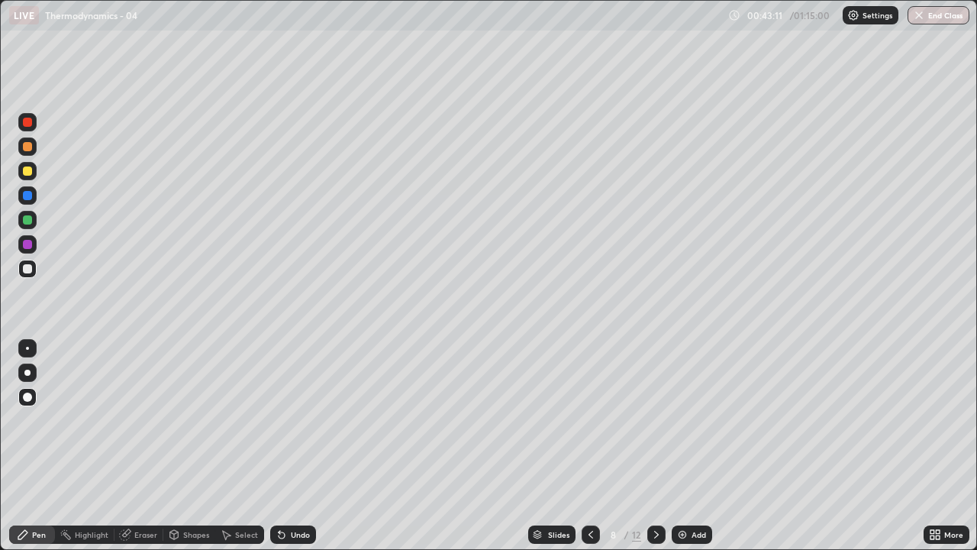
click at [26, 173] on div at bounding box center [27, 170] width 9 height 9
click at [27, 147] on div at bounding box center [27, 146] width 9 height 9
click at [27, 217] on div at bounding box center [27, 219] width 9 height 9
click at [28, 196] on div at bounding box center [27, 195] width 9 height 9
click at [27, 147] on div at bounding box center [27, 146] width 9 height 9
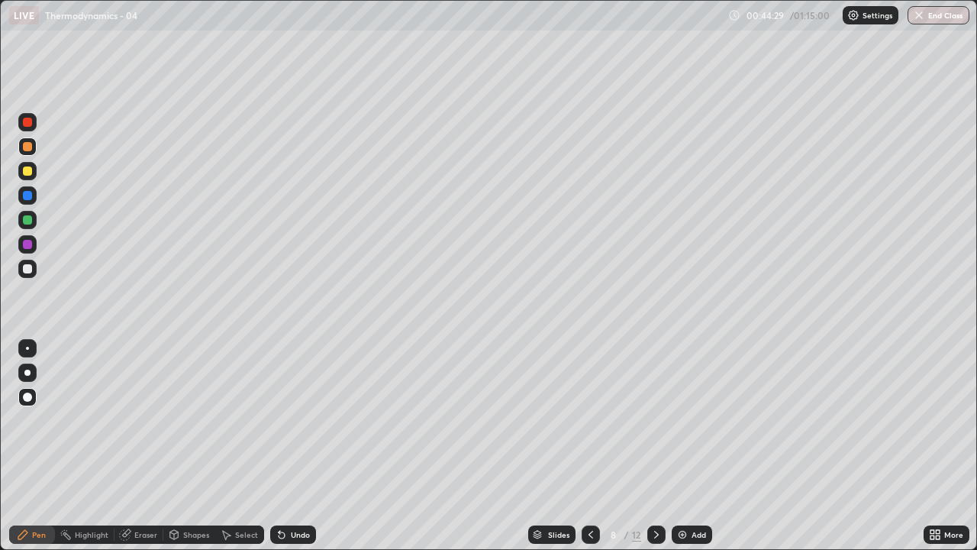
click at [27, 220] on div at bounding box center [27, 219] width 9 height 9
click at [27, 221] on div at bounding box center [27, 219] width 9 height 9
click at [26, 194] on div at bounding box center [27, 195] width 9 height 9
click at [682, 446] on img at bounding box center [682, 534] width 12 height 12
click at [27, 270] on div at bounding box center [27, 268] width 9 height 9
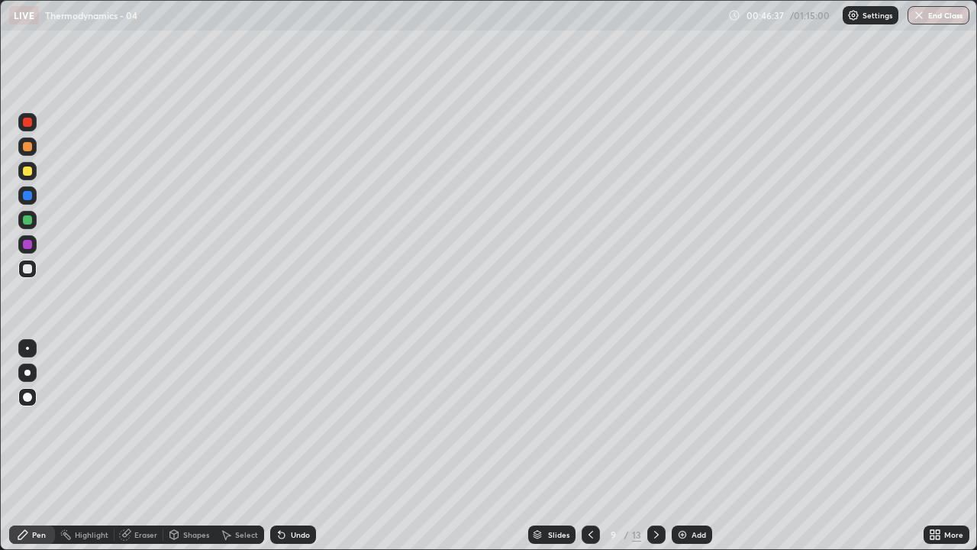
click at [26, 269] on div at bounding box center [27, 268] width 9 height 9
click at [25, 221] on div at bounding box center [27, 219] width 9 height 9
click at [27, 173] on div at bounding box center [27, 170] width 9 height 9
click at [21, 266] on div at bounding box center [27, 269] width 18 height 18
click at [26, 169] on div at bounding box center [27, 170] width 9 height 9
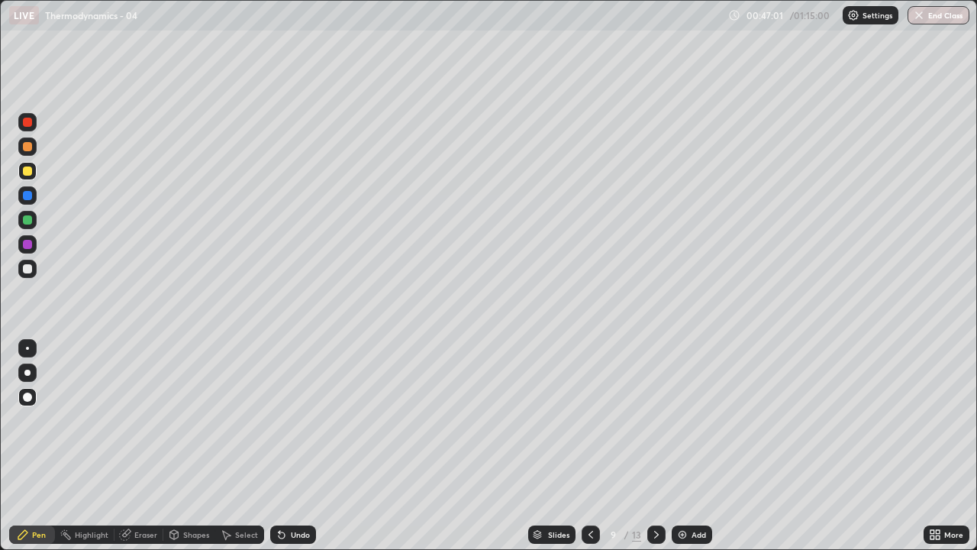
click at [27, 268] on div at bounding box center [27, 268] width 9 height 9
click at [23, 218] on div at bounding box center [27, 219] width 9 height 9
click at [30, 173] on div at bounding box center [27, 170] width 9 height 9
click at [24, 246] on div at bounding box center [27, 244] width 9 height 9
click at [25, 244] on div at bounding box center [27, 244] width 9 height 9
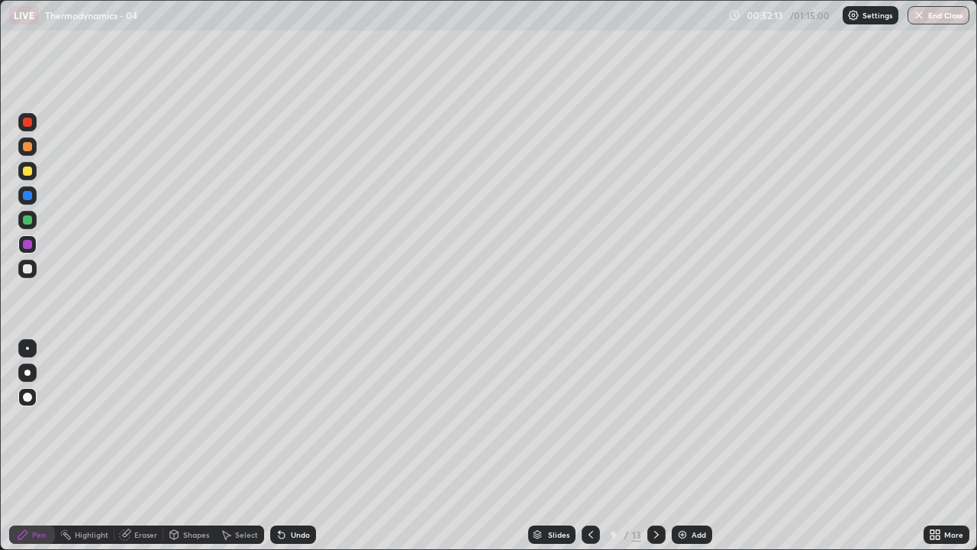
click at [28, 145] on div at bounding box center [27, 146] width 9 height 9
click at [27, 173] on div at bounding box center [27, 170] width 9 height 9
click at [24, 143] on div at bounding box center [27, 146] width 9 height 9
click at [27, 219] on div at bounding box center [27, 219] width 9 height 9
click at [27, 195] on div at bounding box center [27, 195] width 9 height 9
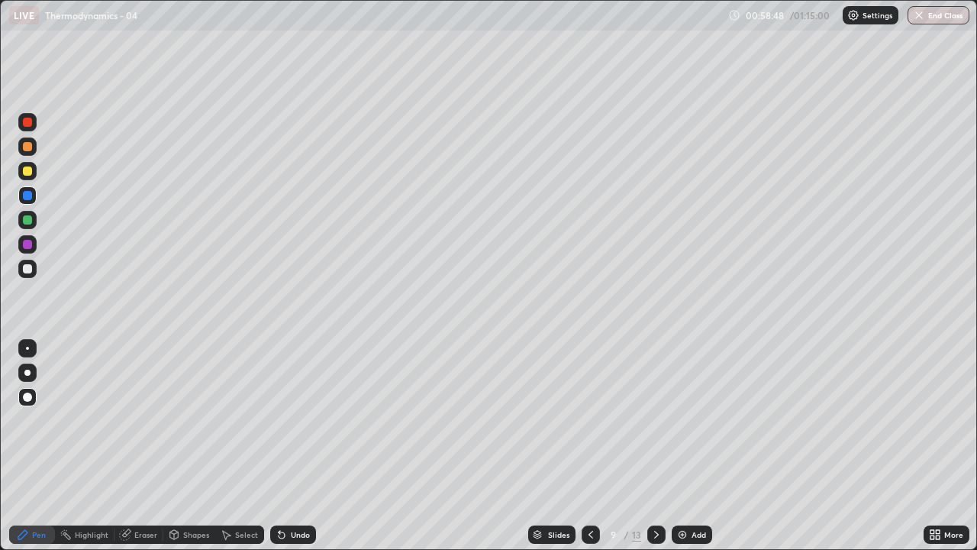
click at [192, 446] on div "Shapes" at bounding box center [196, 534] width 26 height 8
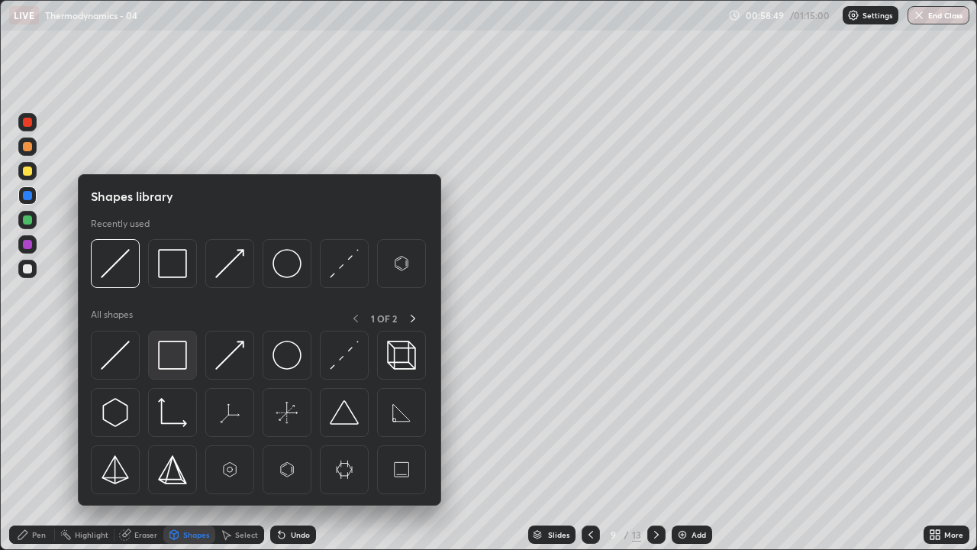
click at [176, 354] on img at bounding box center [172, 354] width 29 height 29
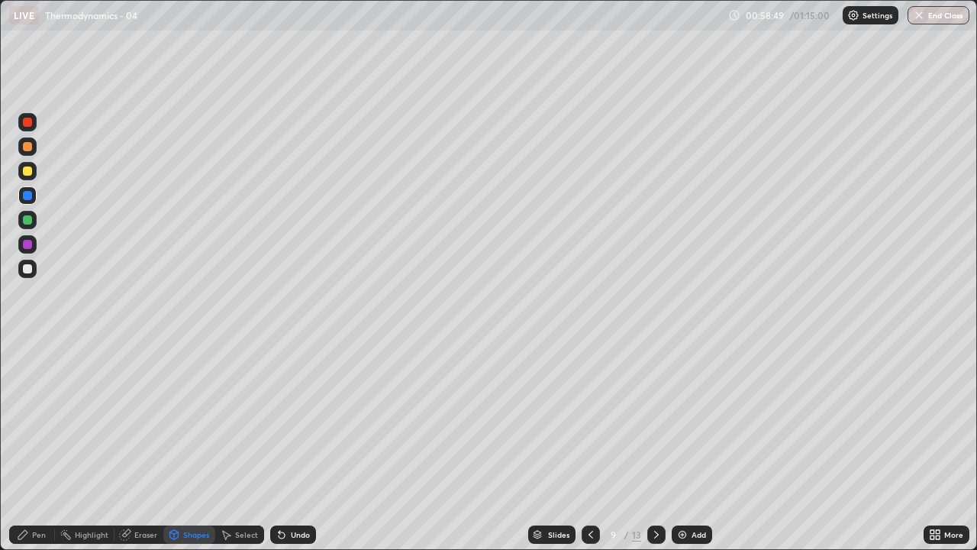
click at [24, 246] on div at bounding box center [27, 244] width 9 height 9
click at [45, 446] on div "Pen" at bounding box center [39, 534] width 14 height 8
click at [682, 446] on img at bounding box center [682, 534] width 12 height 12
click at [27, 270] on div at bounding box center [27, 268] width 9 height 9
click at [42, 446] on div "Pen" at bounding box center [39, 534] width 14 height 8
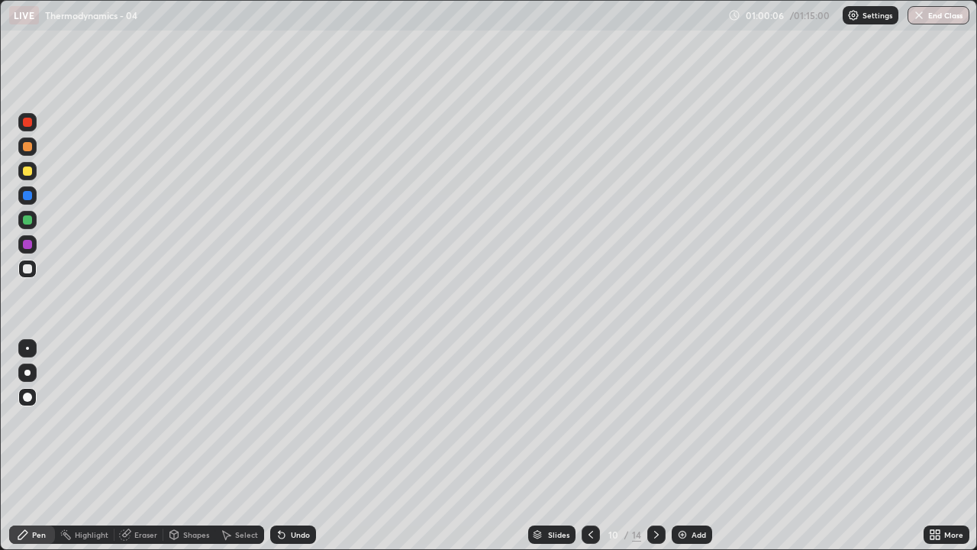
click at [279, 446] on icon at bounding box center [282, 535] width 6 height 6
click at [280, 446] on icon at bounding box center [282, 535] width 6 height 6
click at [282, 446] on icon at bounding box center [282, 534] width 12 height 12
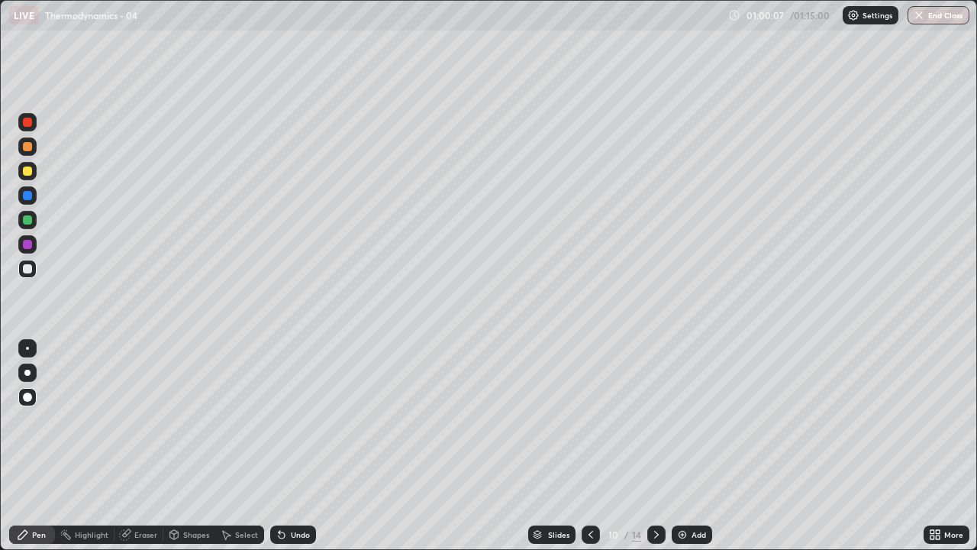
click at [279, 446] on icon at bounding box center [282, 534] width 12 height 12
click at [281, 446] on icon at bounding box center [282, 534] width 12 height 12
click at [279, 446] on icon at bounding box center [282, 534] width 12 height 12
click at [281, 446] on div "Undo" at bounding box center [293, 534] width 46 height 18
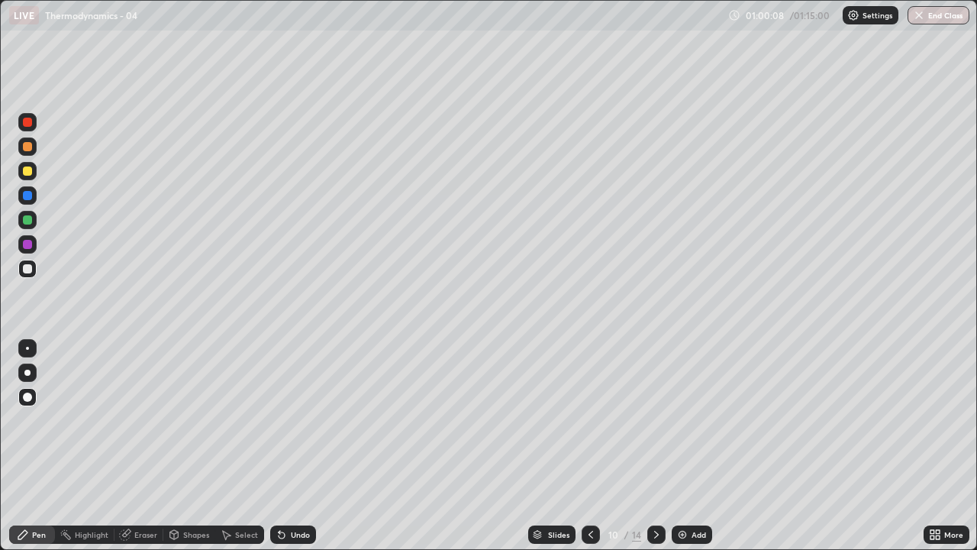
click at [279, 446] on div "Undo" at bounding box center [293, 534] width 46 height 18
click at [285, 446] on div "Undo" at bounding box center [293, 534] width 46 height 18
click at [27, 172] on div at bounding box center [27, 170] width 9 height 9
click at [284, 446] on icon at bounding box center [282, 534] width 12 height 12
click at [281, 446] on icon at bounding box center [282, 535] width 6 height 6
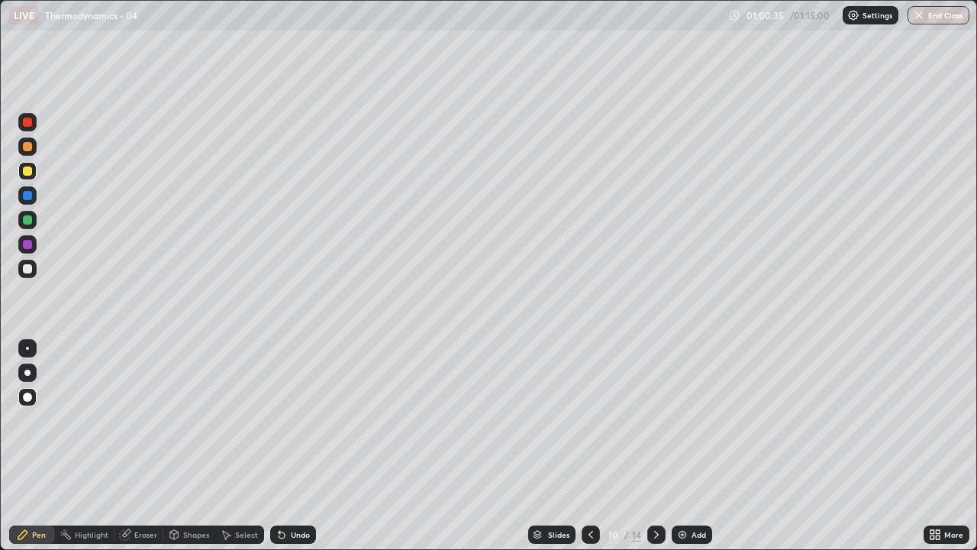
click at [27, 143] on div at bounding box center [27, 146] width 9 height 9
click at [192, 446] on div "Shapes" at bounding box center [196, 534] width 26 height 8
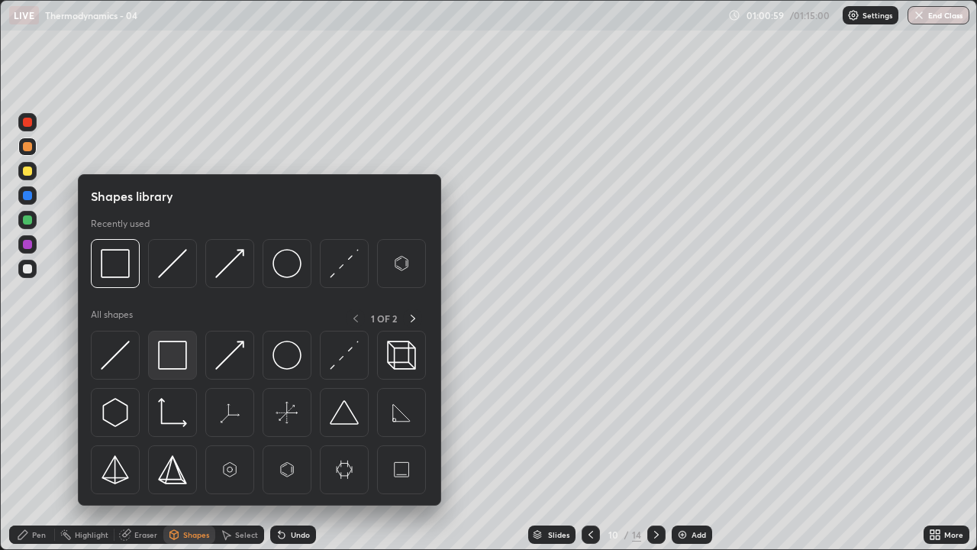
click at [174, 354] on img at bounding box center [172, 354] width 29 height 29
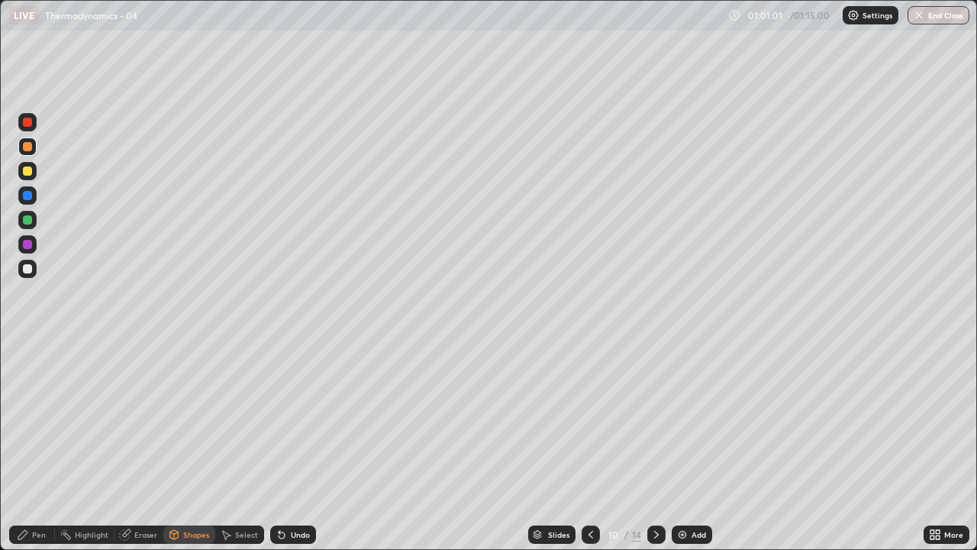
click at [27, 221] on div at bounding box center [27, 219] width 9 height 9
click at [42, 446] on div "Pen" at bounding box center [39, 534] width 14 height 8
click at [31, 145] on div at bounding box center [27, 146] width 9 height 9
click at [27, 221] on div at bounding box center [27, 219] width 9 height 9
click at [27, 268] on div at bounding box center [27, 268] width 9 height 9
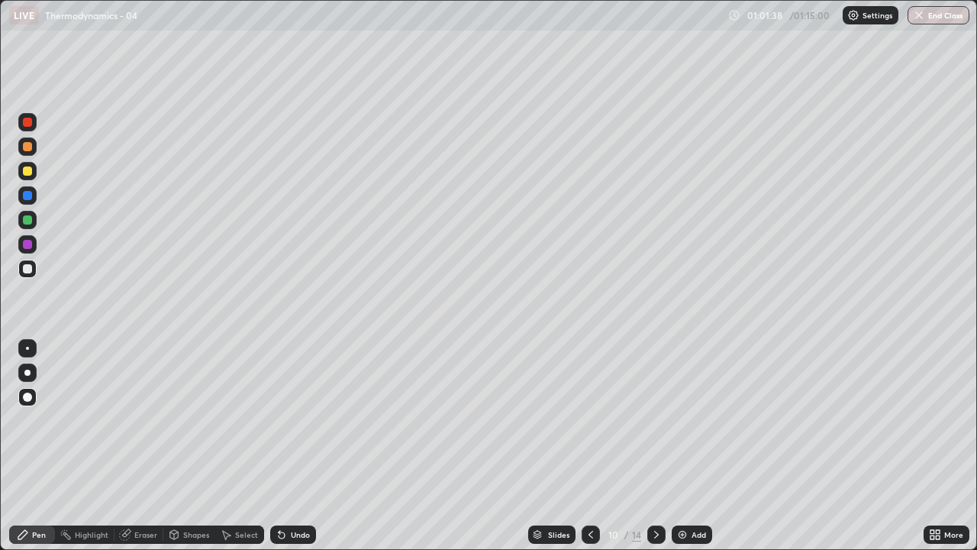
click at [27, 170] on div at bounding box center [27, 170] width 9 height 9
click at [190, 446] on div "Shapes" at bounding box center [196, 534] width 26 height 8
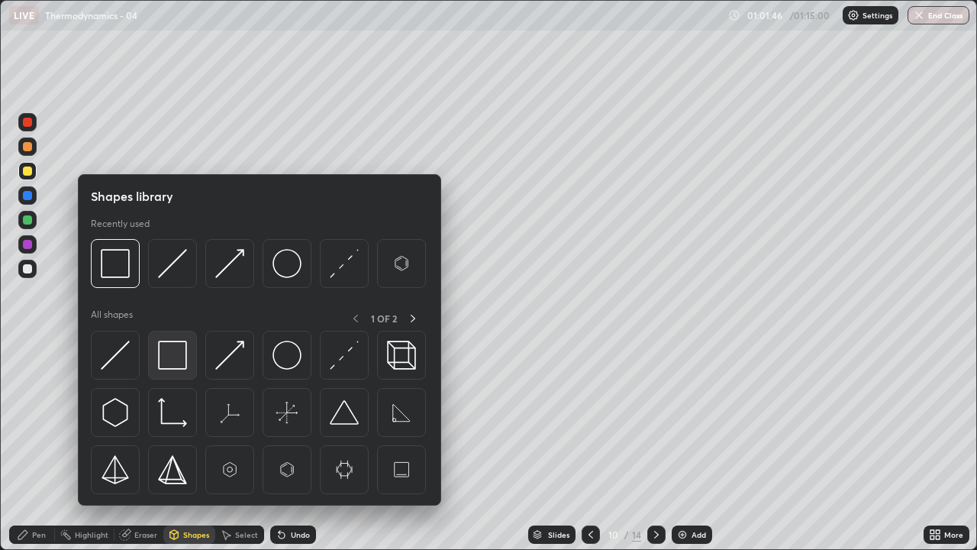
click at [168, 353] on img at bounding box center [172, 354] width 29 height 29
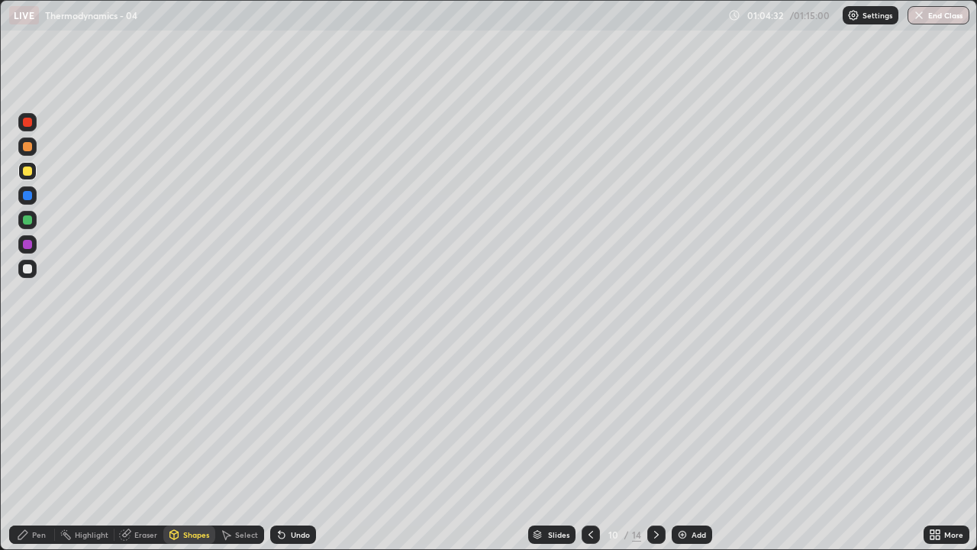
click at [676, 446] on img at bounding box center [682, 534] width 12 height 12
click at [27, 271] on div at bounding box center [27, 268] width 9 height 9
click at [282, 446] on icon at bounding box center [282, 535] width 6 height 6
click at [43, 446] on div "Pen" at bounding box center [39, 534] width 14 height 8
click at [33, 169] on div at bounding box center [27, 171] width 18 height 18
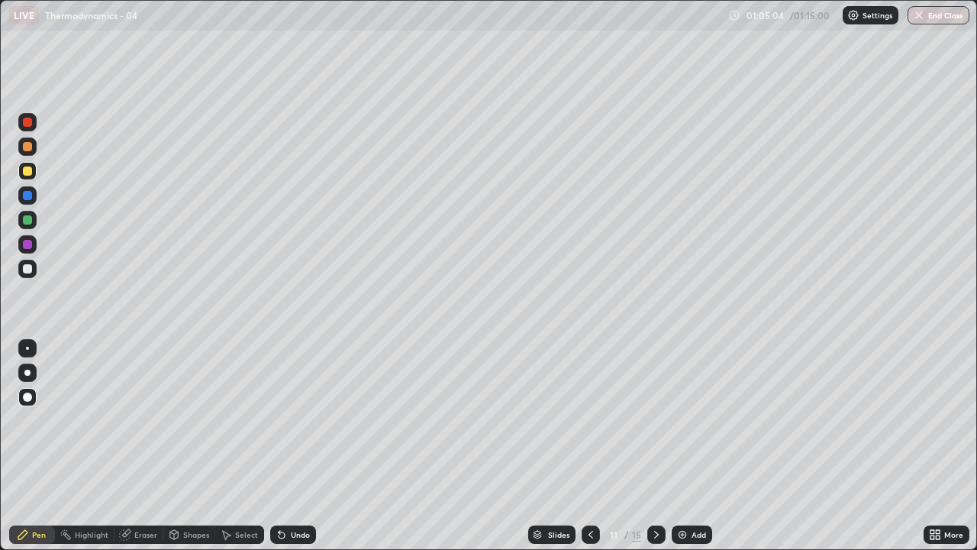
click at [28, 269] on div at bounding box center [27, 268] width 9 height 9
click at [27, 145] on div at bounding box center [27, 146] width 9 height 9
click at [285, 446] on icon at bounding box center [282, 534] width 12 height 12
click at [23, 221] on div at bounding box center [27, 219] width 9 height 9
click at [26, 270] on div at bounding box center [27, 268] width 9 height 9
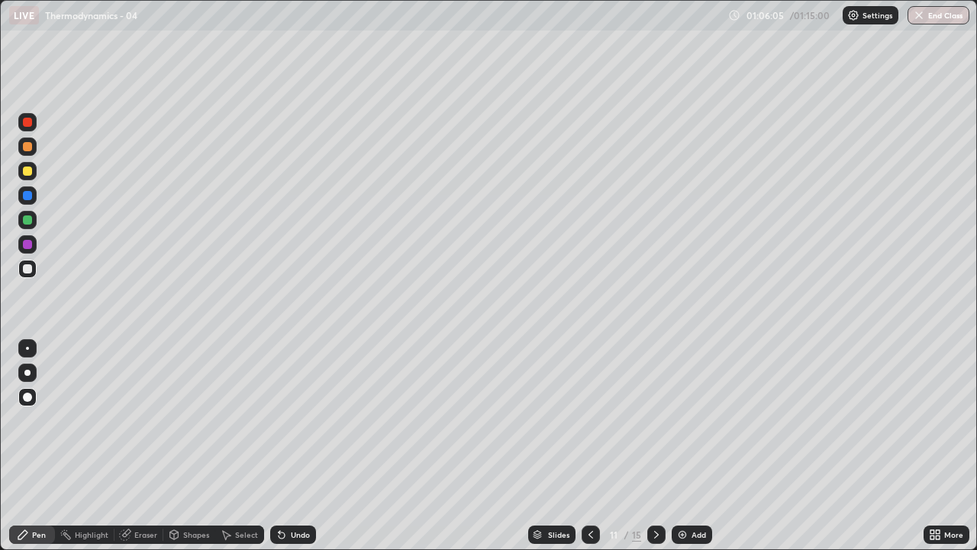
click at [24, 171] on div at bounding box center [27, 170] width 9 height 9
click at [27, 195] on div at bounding box center [27, 195] width 9 height 9
click at [29, 269] on div at bounding box center [27, 268] width 9 height 9
click at [27, 172] on div at bounding box center [27, 170] width 9 height 9
click at [945, 18] on button "End Class" at bounding box center [939, 15] width 60 height 18
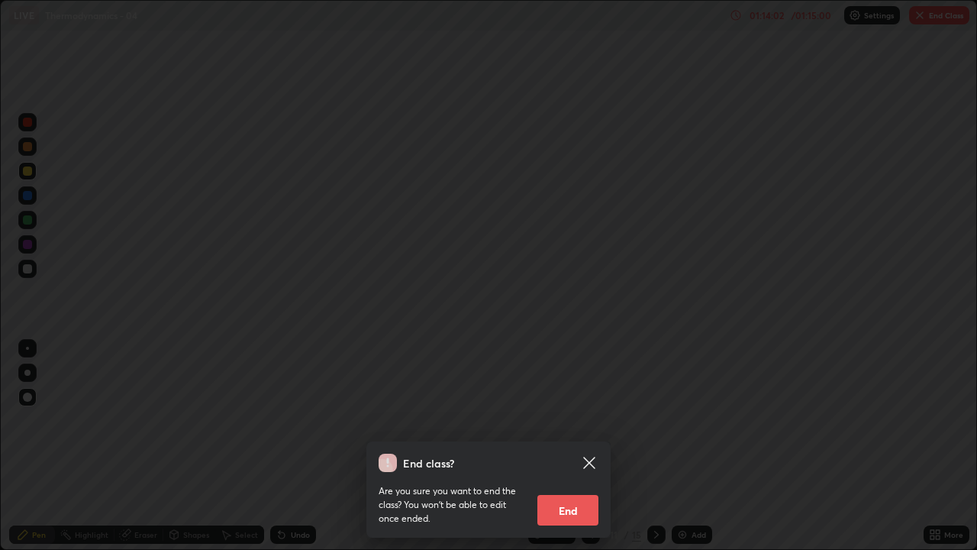
click at [579, 446] on button "End" at bounding box center [567, 510] width 61 height 31
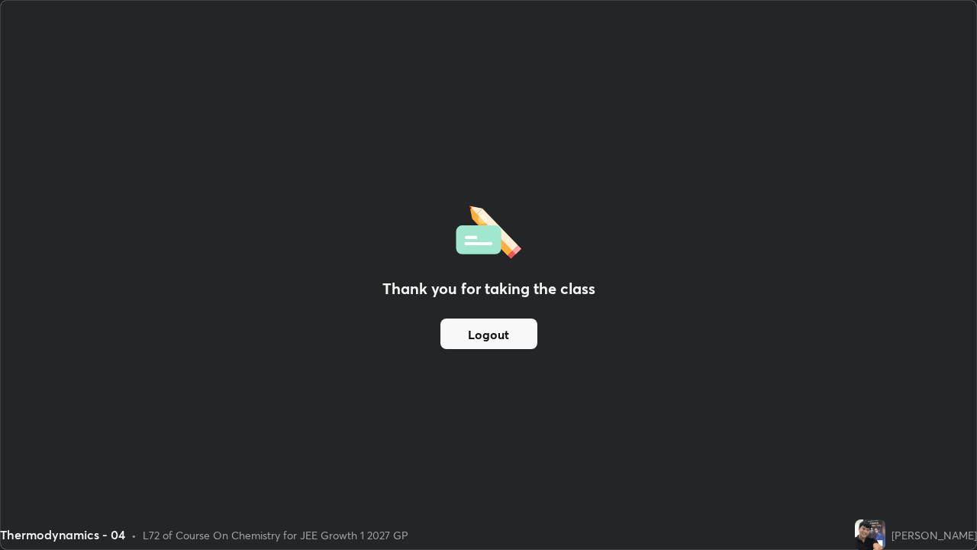
click at [518, 332] on button "Logout" at bounding box center [488, 333] width 97 height 31
